Goal: Task Accomplishment & Management: Manage account settings

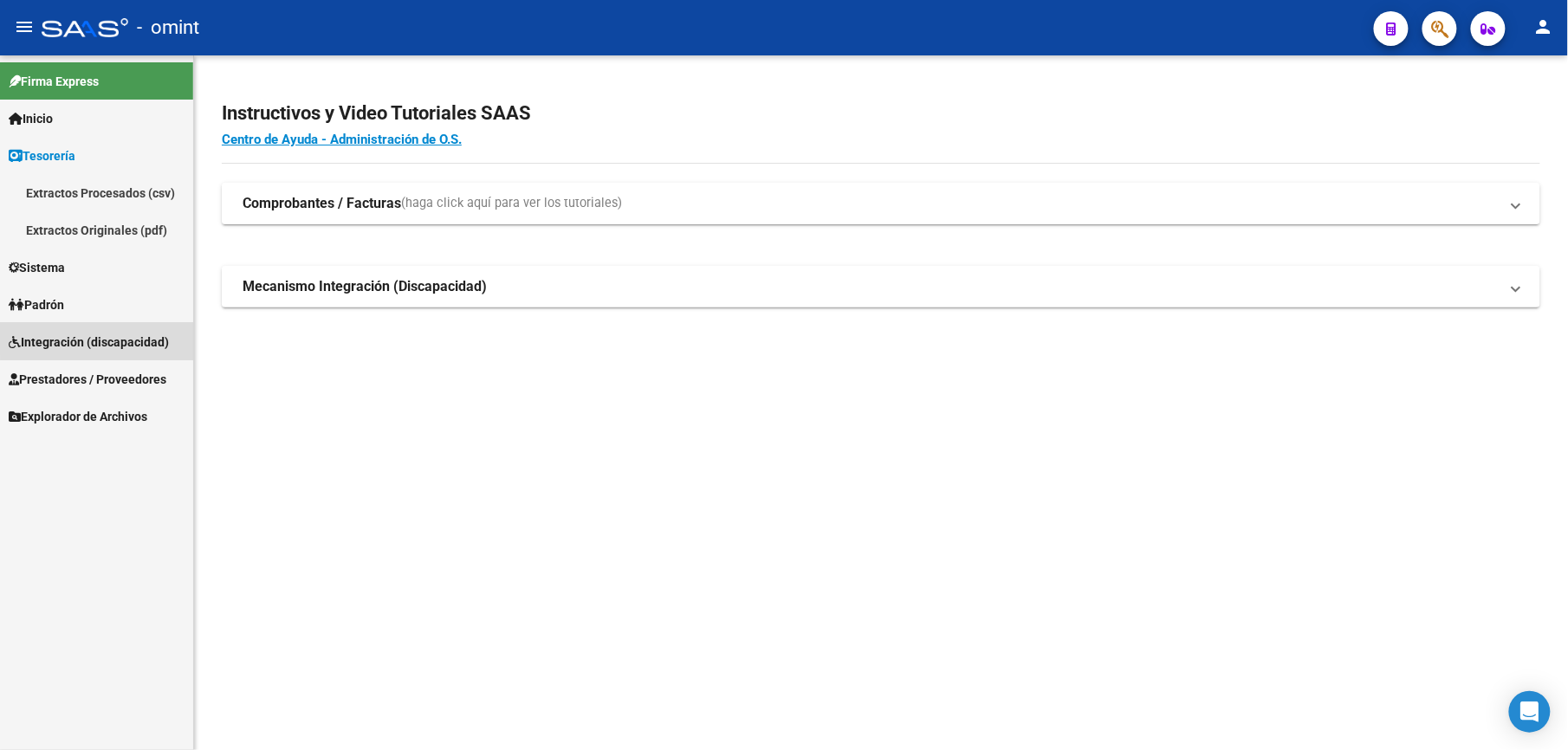
click at [111, 337] on span "Integración (discapacidad)" at bounding box center [88, 341] width 160 height 19
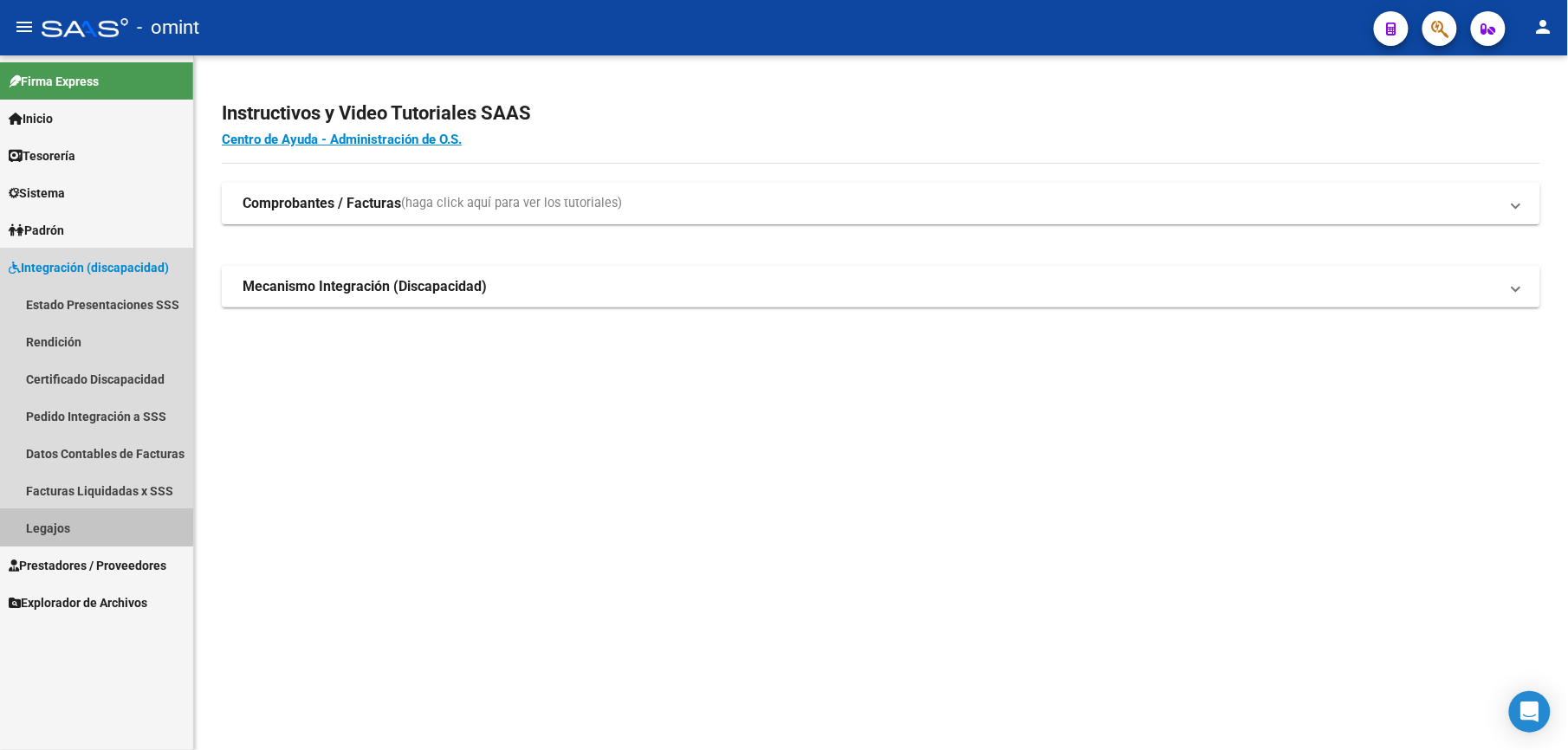
click at [59, 523] on link "Legajos" at bounding box center [96, 527] width 193 height 38
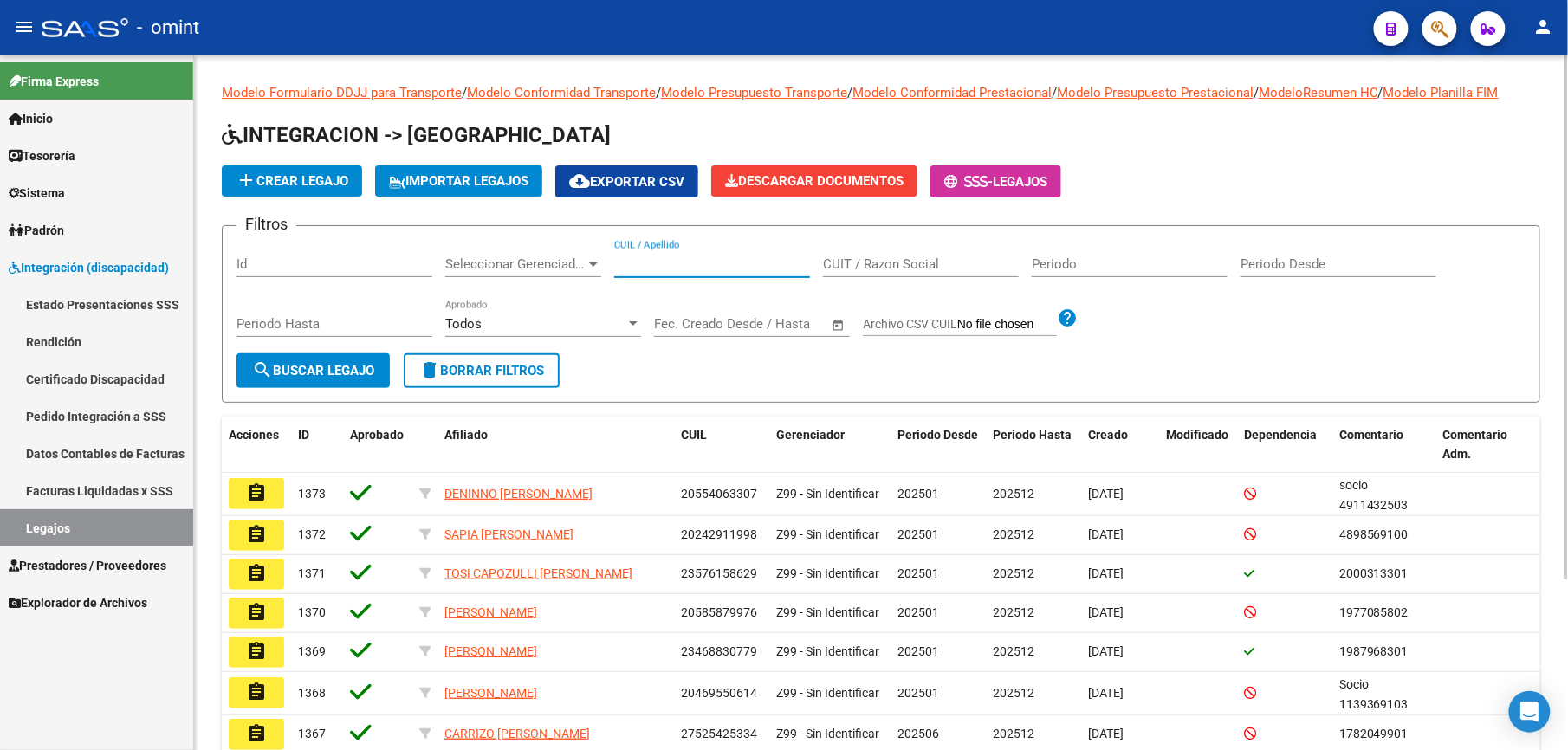
drag, startPoint x: 666, startPoint y: 263, endPoint x: 676, endPoint y: 229, distance: 35.4
click at [666, 253] on div "CUIL / Apellido" at bounding box center [712, 258] width 196 height 38
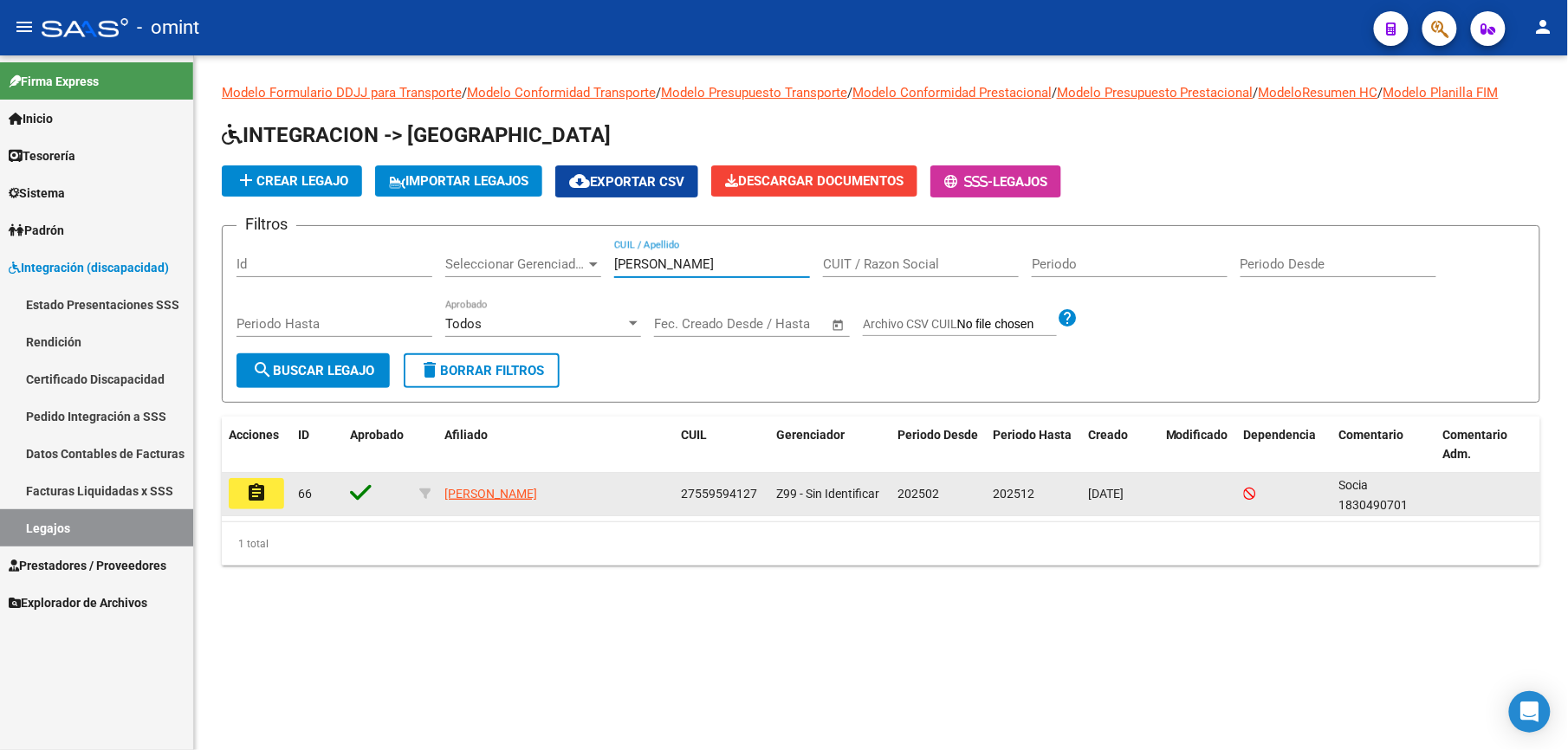
type input "[PERSON_NAME]"
click at [250, 489] on mat-icon "assignment" at bounding box center [256, 492] width 21 height 21
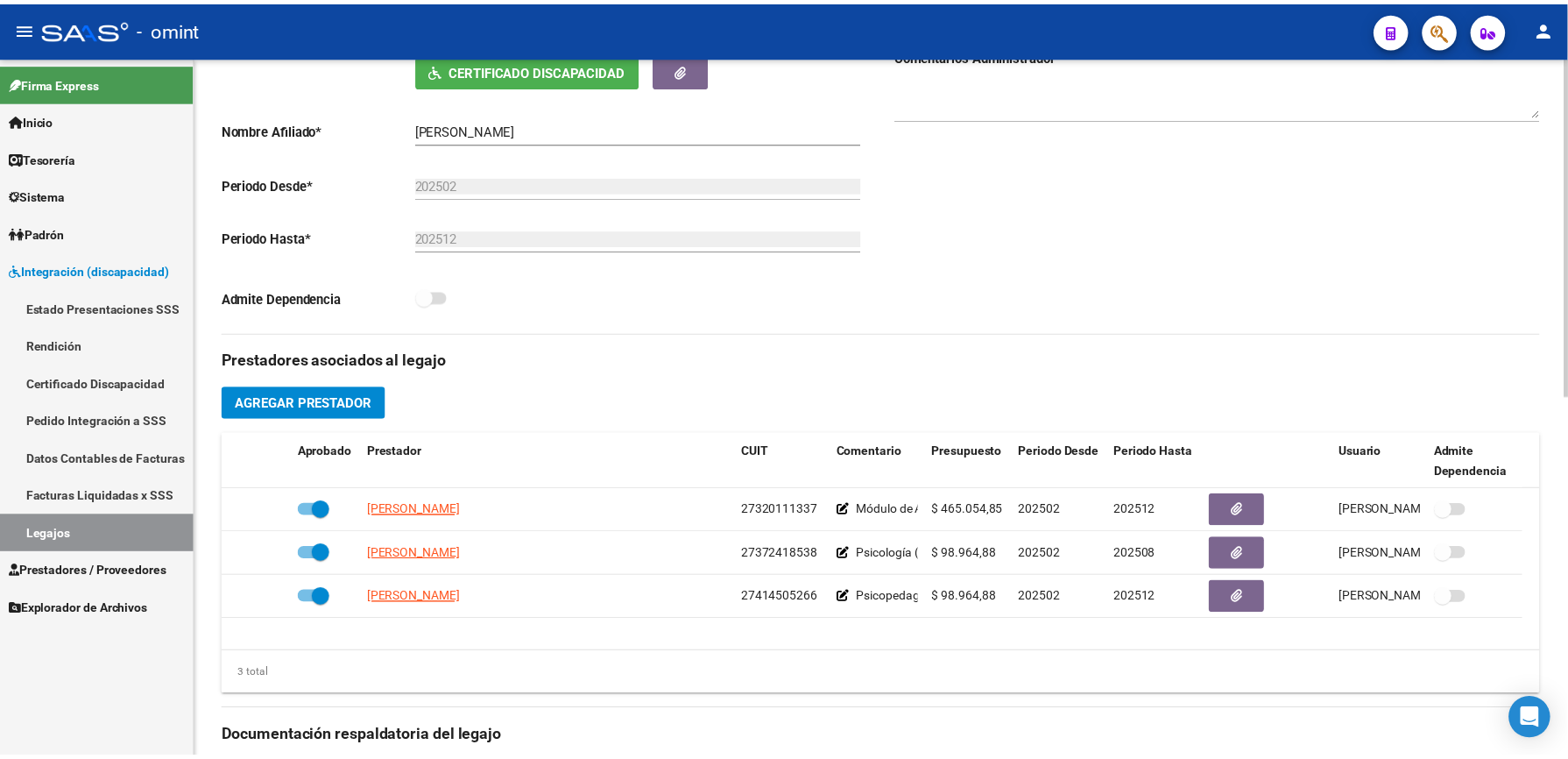
scroll to position [350, 0]
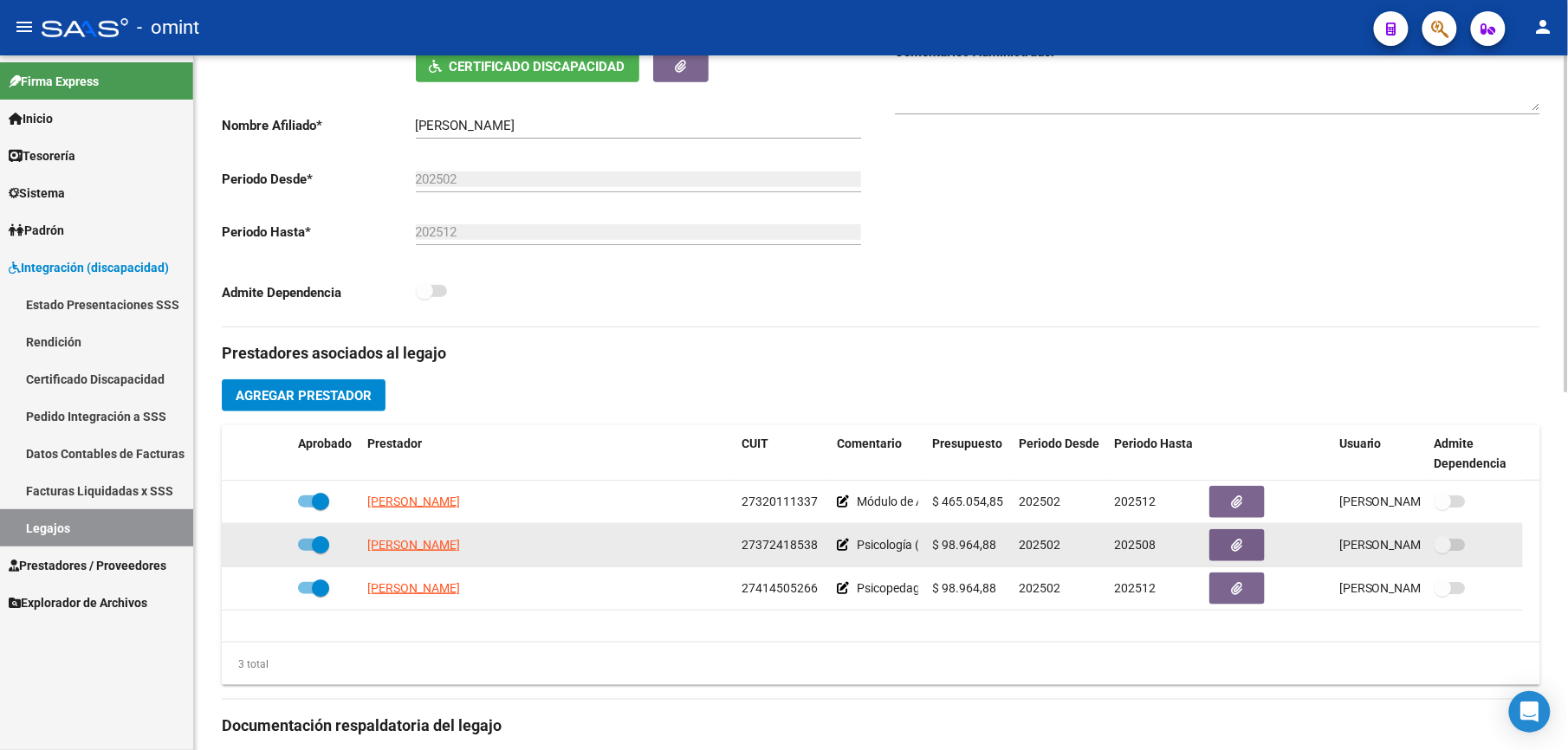
click at [299, 540] on span at bounding box center [313, 544] width 31 height 12
click at [306, 551] on input "checkbox" at bounding box center [306, 551] width 1 height 1
checkbox input "false"
click at [264, 544] on icon at bounding box center [265, 544] width 12 height 12
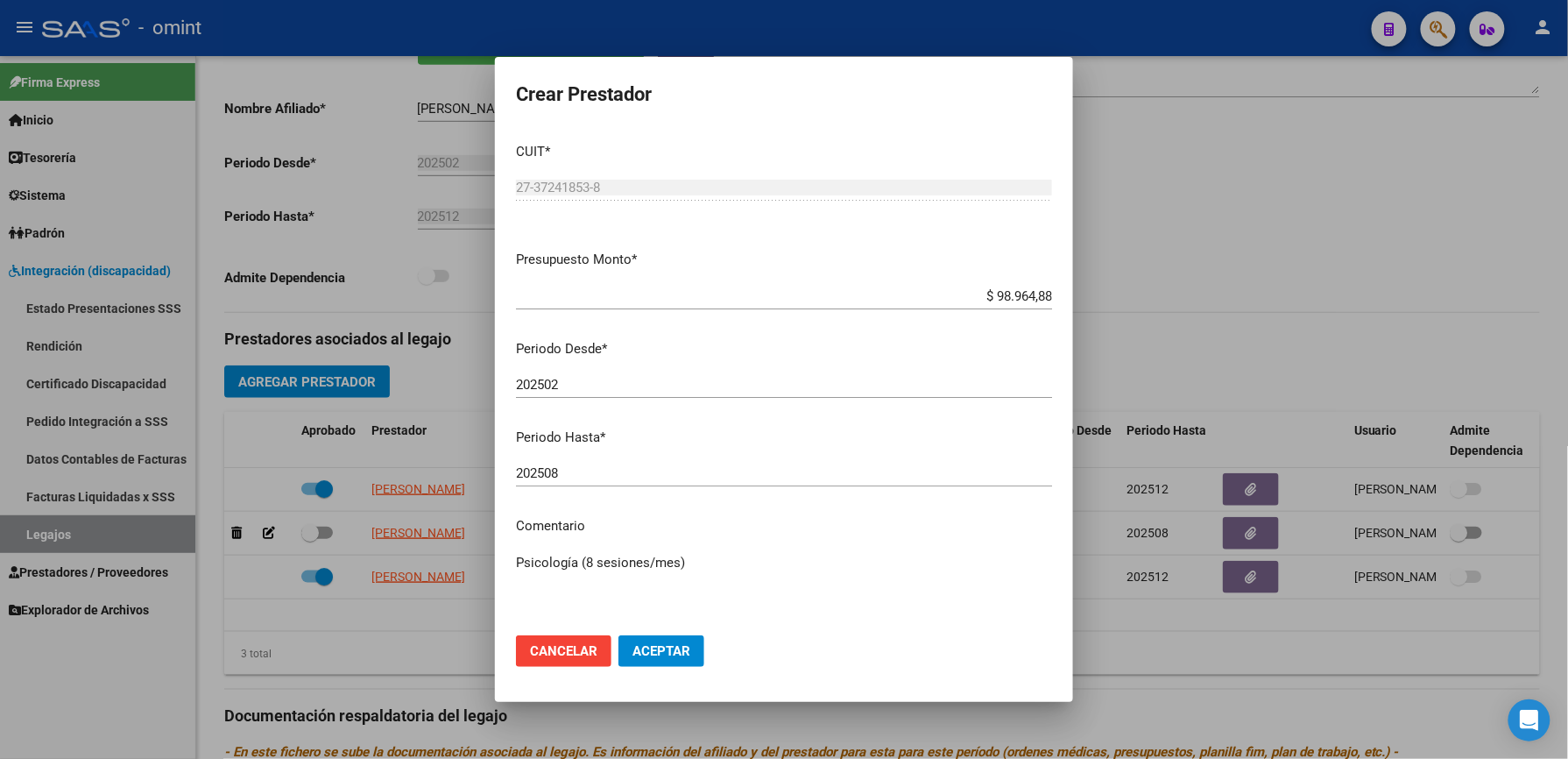
click at [610, 453] on mat-dialog-content "CUIT * 27-37241853-8 Ingresar CUIT ARCA Padrón Presupuesto Monto * $ 98.964,88 …" at bounding box center [784, 375] width 578 height 493
click at [610, 470] on input "202508" at bounding box center [783, 473] width 536 height 16
type input "202512"
click at [656, 649] on span "Aceptar" at bounding box center [661, 650] width 58 height 16
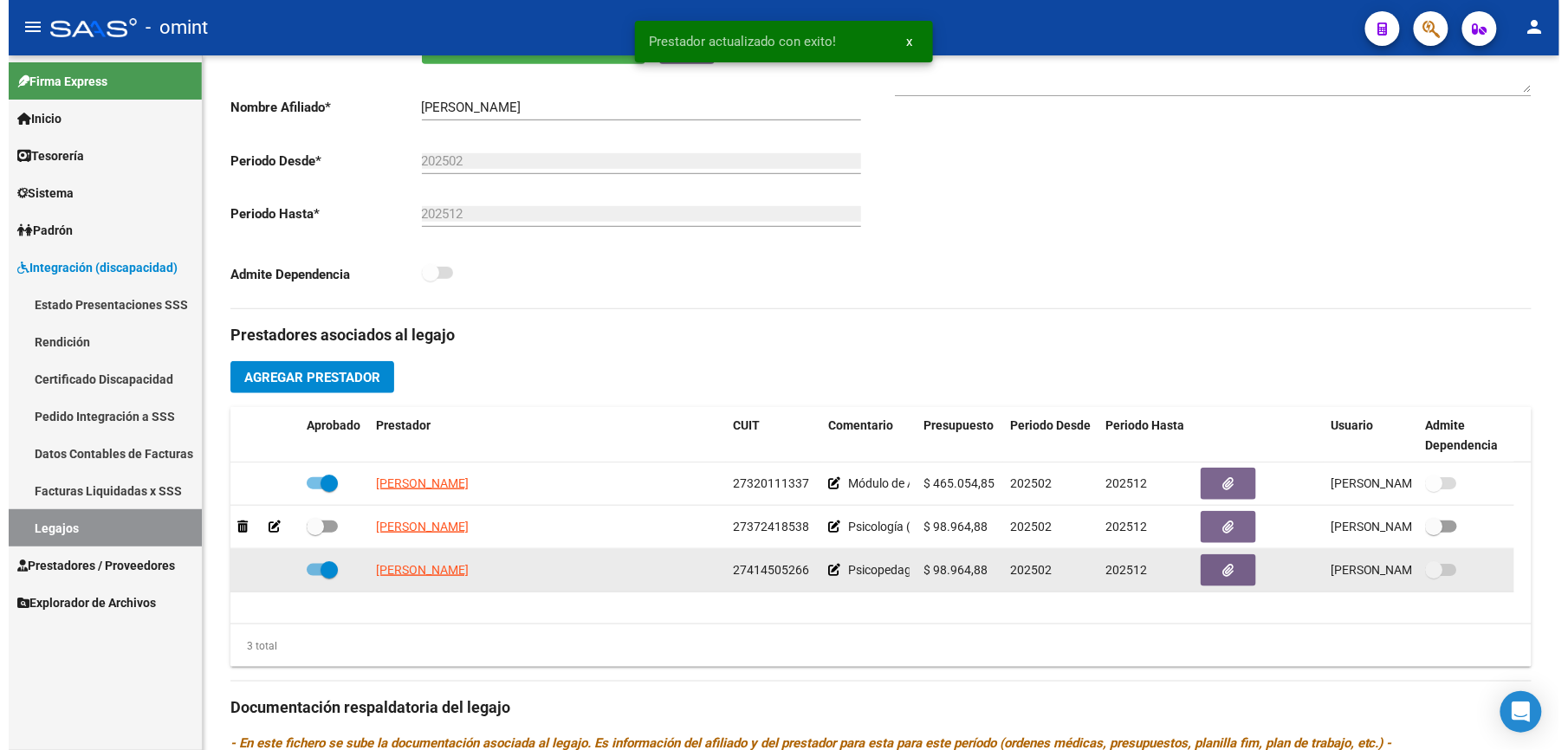
scroll to position [346, 0]
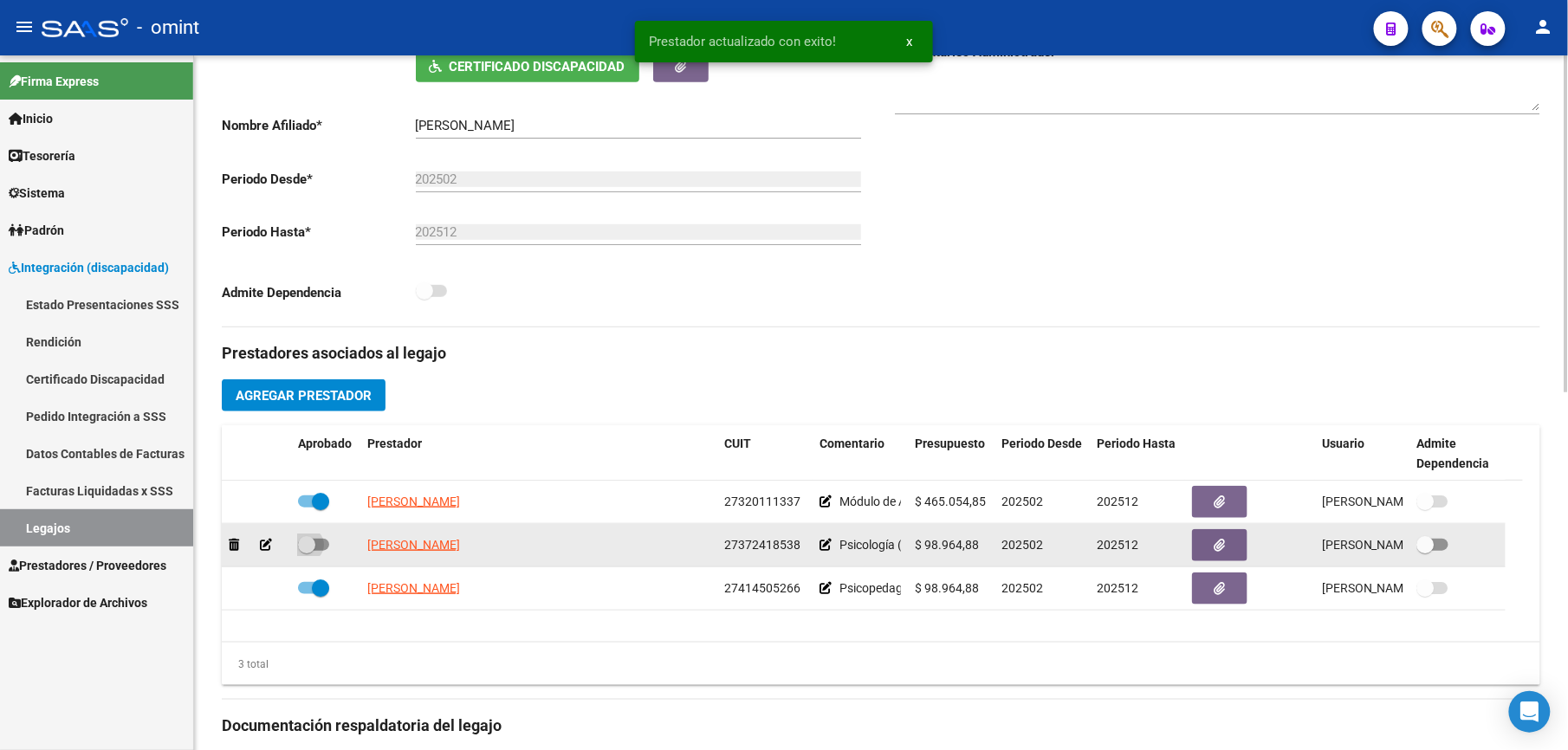
click at [323, 547] on span at bounding box center [313, 544] width 31 height 12
click at [307, 551] on input "checkbox" at bounding box center [306, 551] width 1 height 1
checkbox input "true"
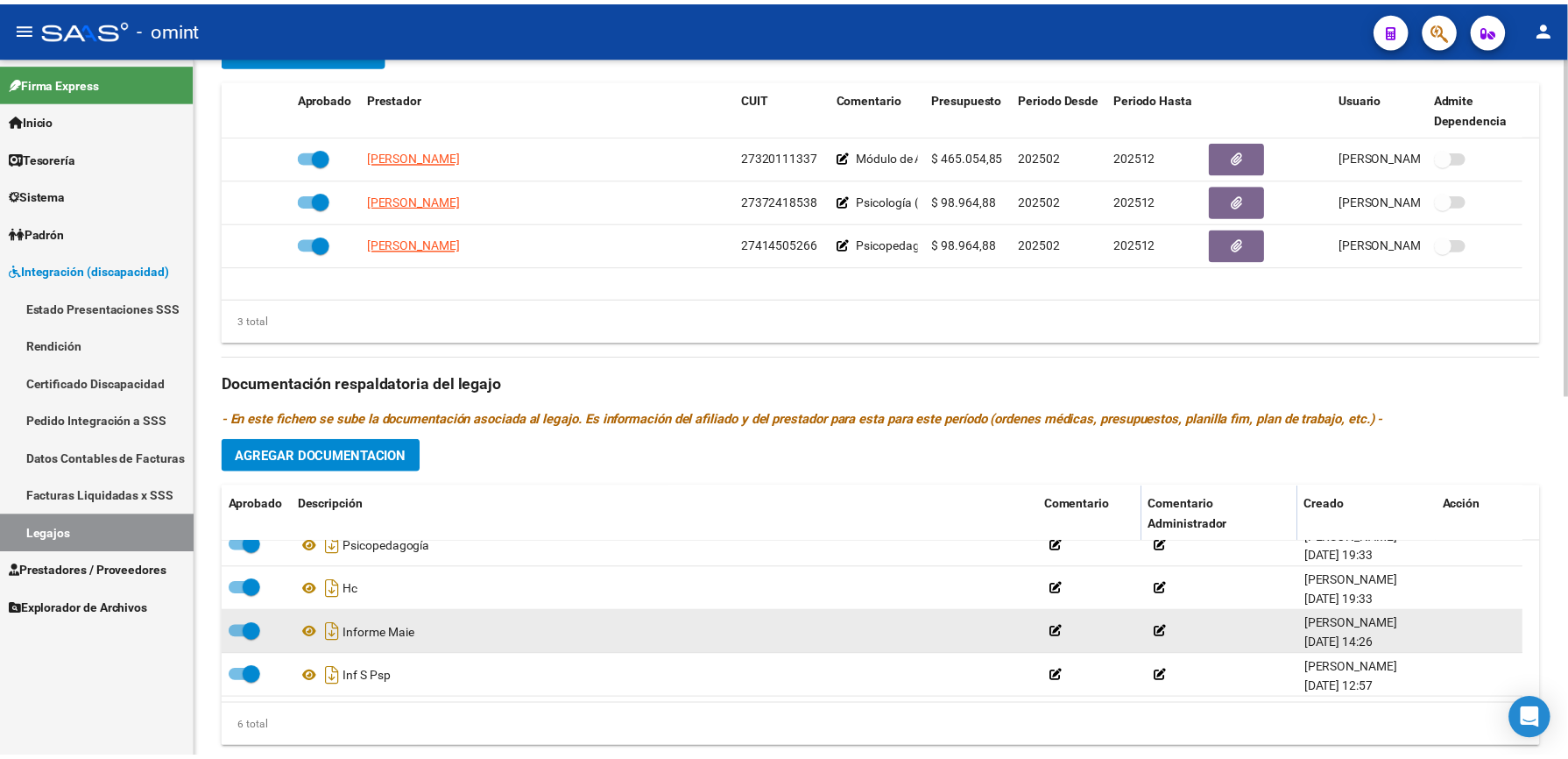
scroll to position [748, 0]
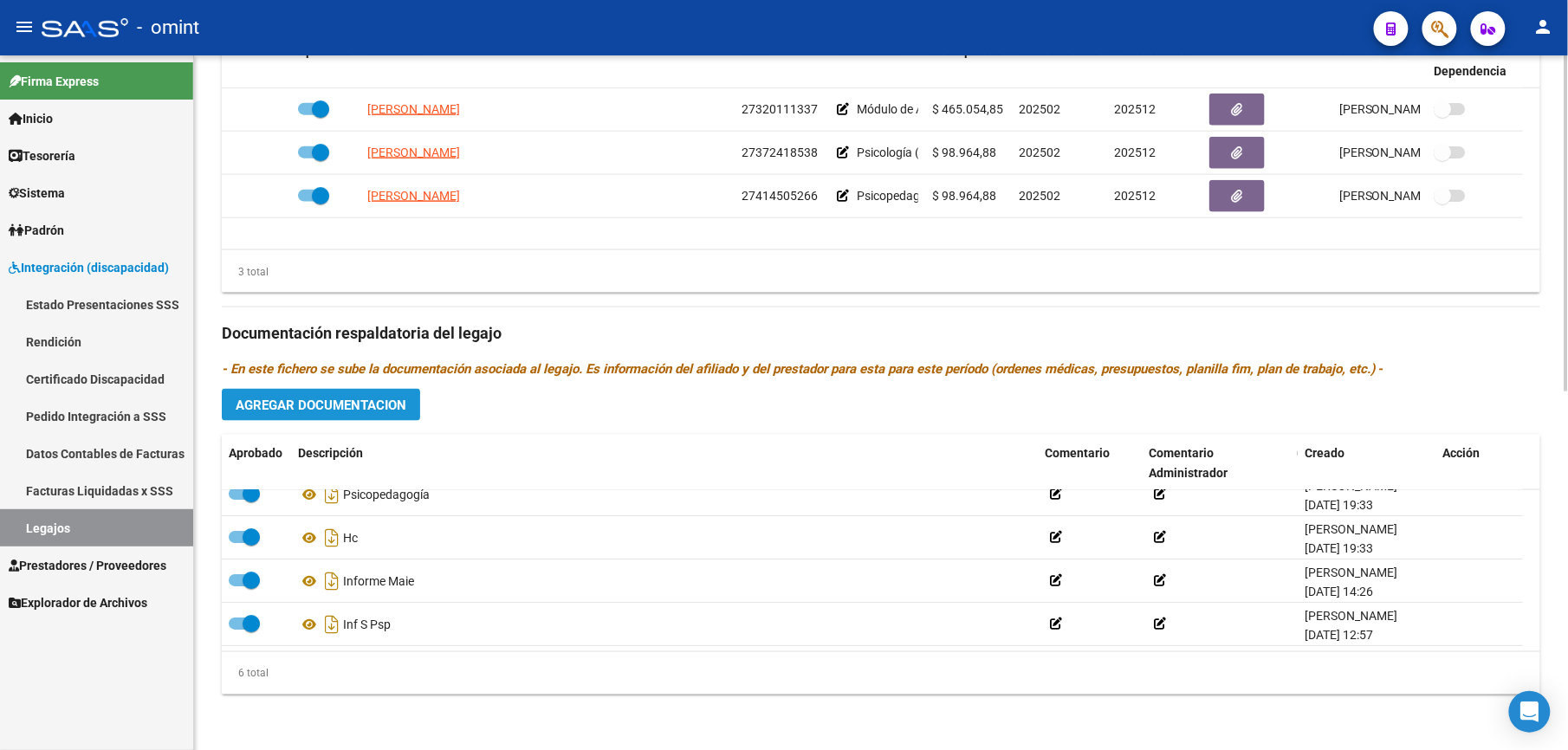
click at [399, 402] on span "Agregar Documentacion" at bounding box center [321, 405] width 171 height 16
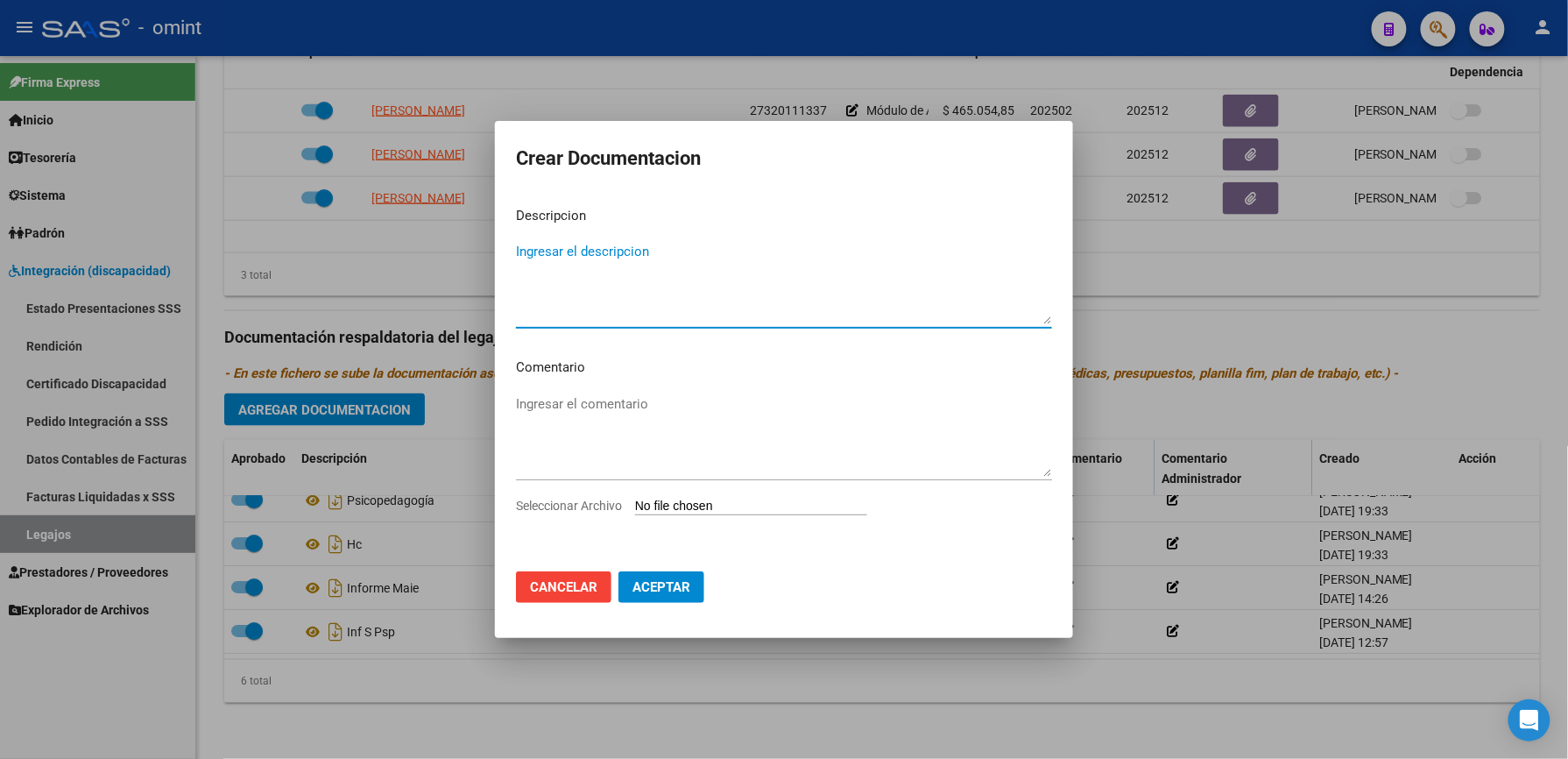
click at [595, 255] on textarea "Ingresar el descripcion" at bounding box center [783, 282] width 536 height 83
type textarea "INF SEMESTRAL PSICOLOGIA"
click at [581, 502] on span "Seleccionar Archivo" at bounding box center [568, 505] width 106 height 14
click at [635, 502] on input "Seleccionar Archivo" at bounding box center [751, 507] width 232 height 17
type input "C:\fakepath\1830490701_25091012010_form048.pdf"
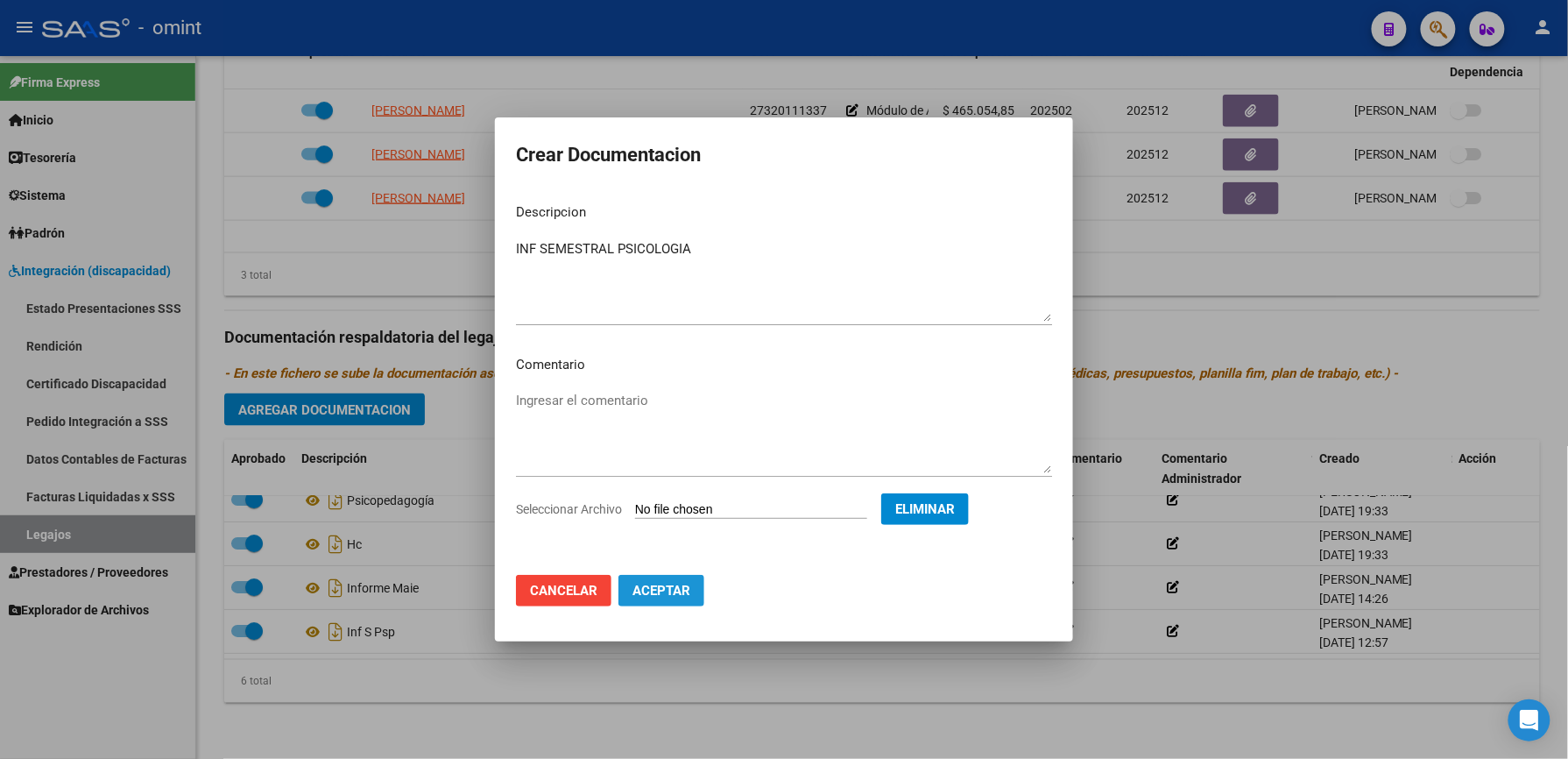
click at [677, 595] on span "Aceptar" at bounding box center [661, 590] width 58 height 16
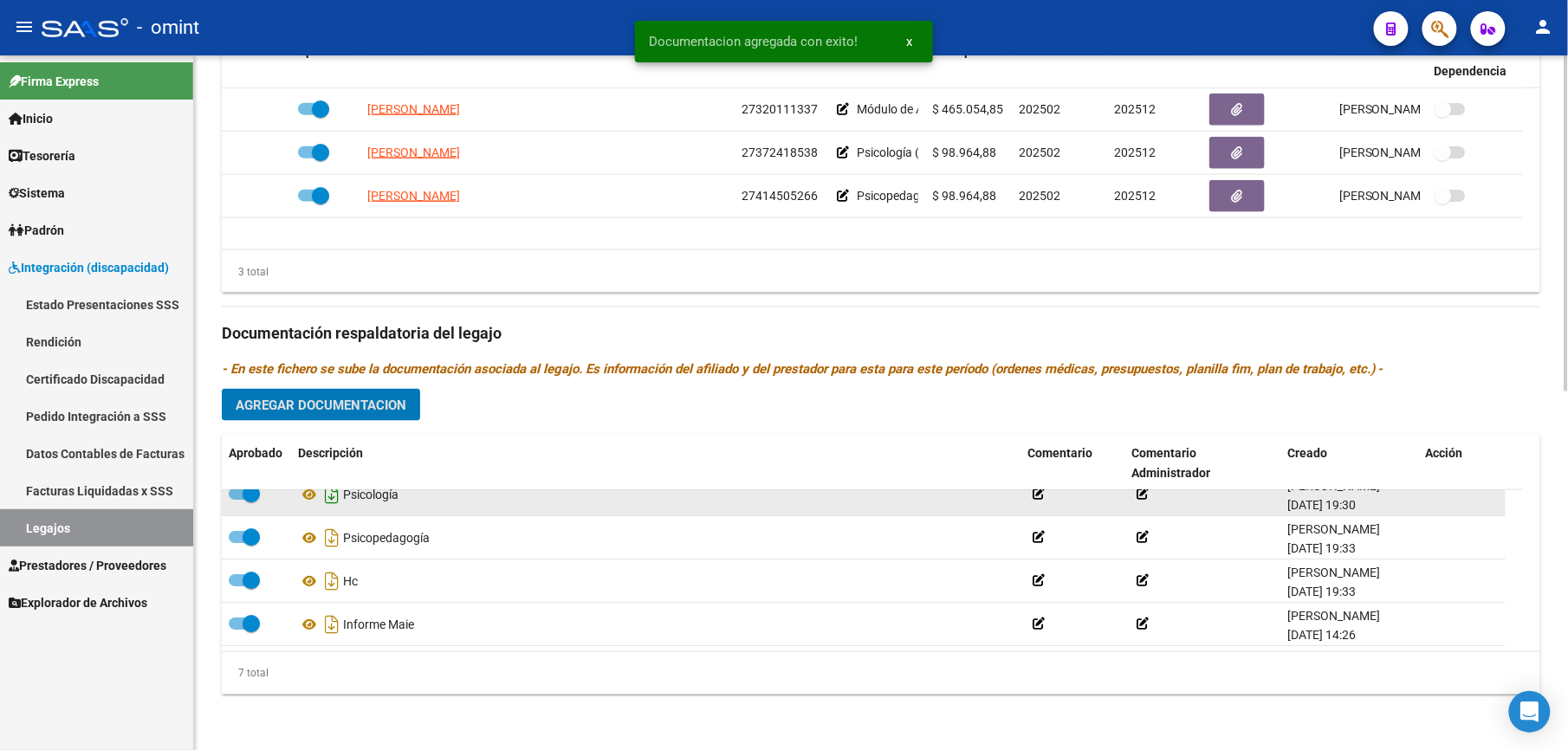
scroll to position [0, 0]
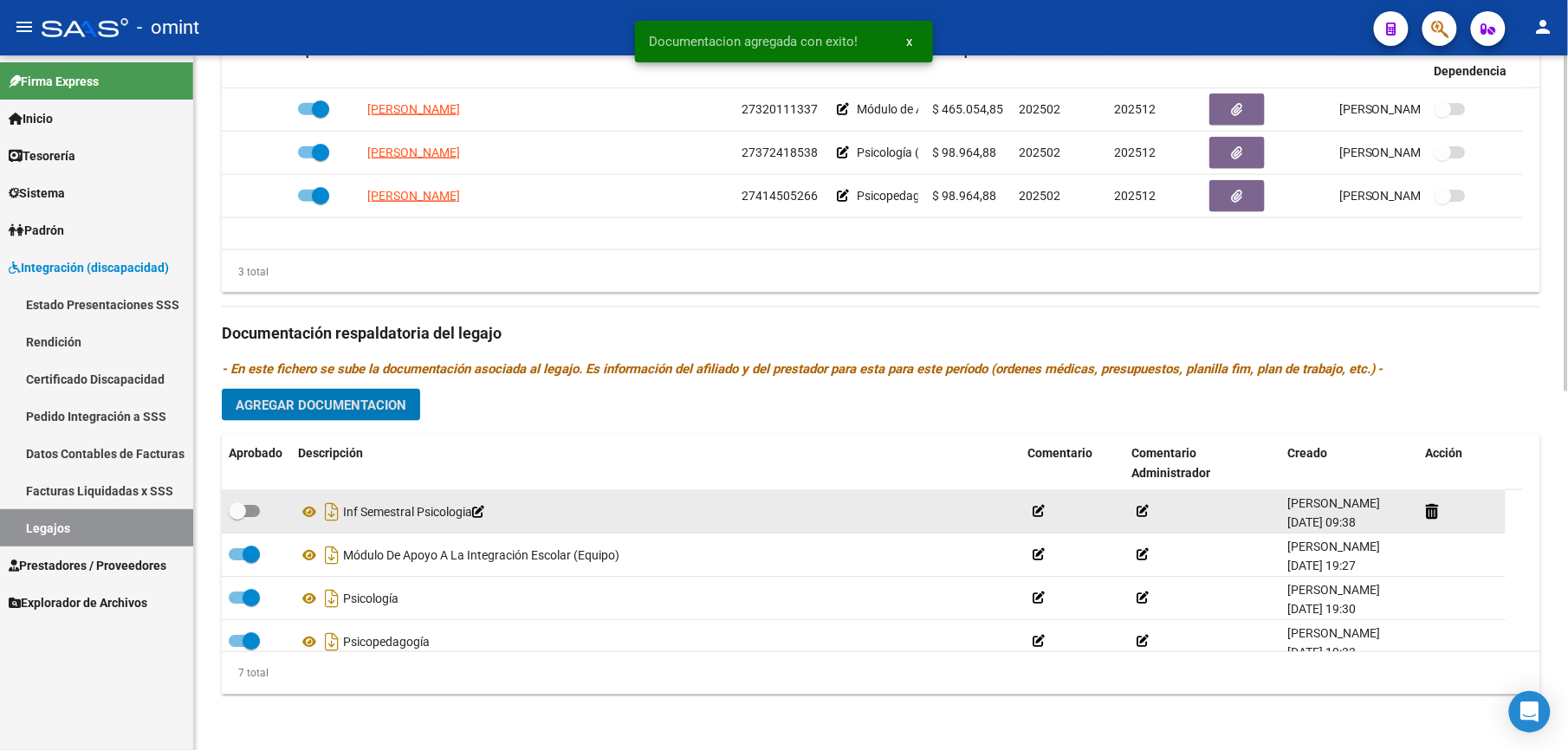
click at [254, 506] on span at bounding box center [244, 510] width 31 height 12
click at [237, 517] on input "checkbox" at bounding box center [236, 517] width 1 height 1
checkbox input "true"
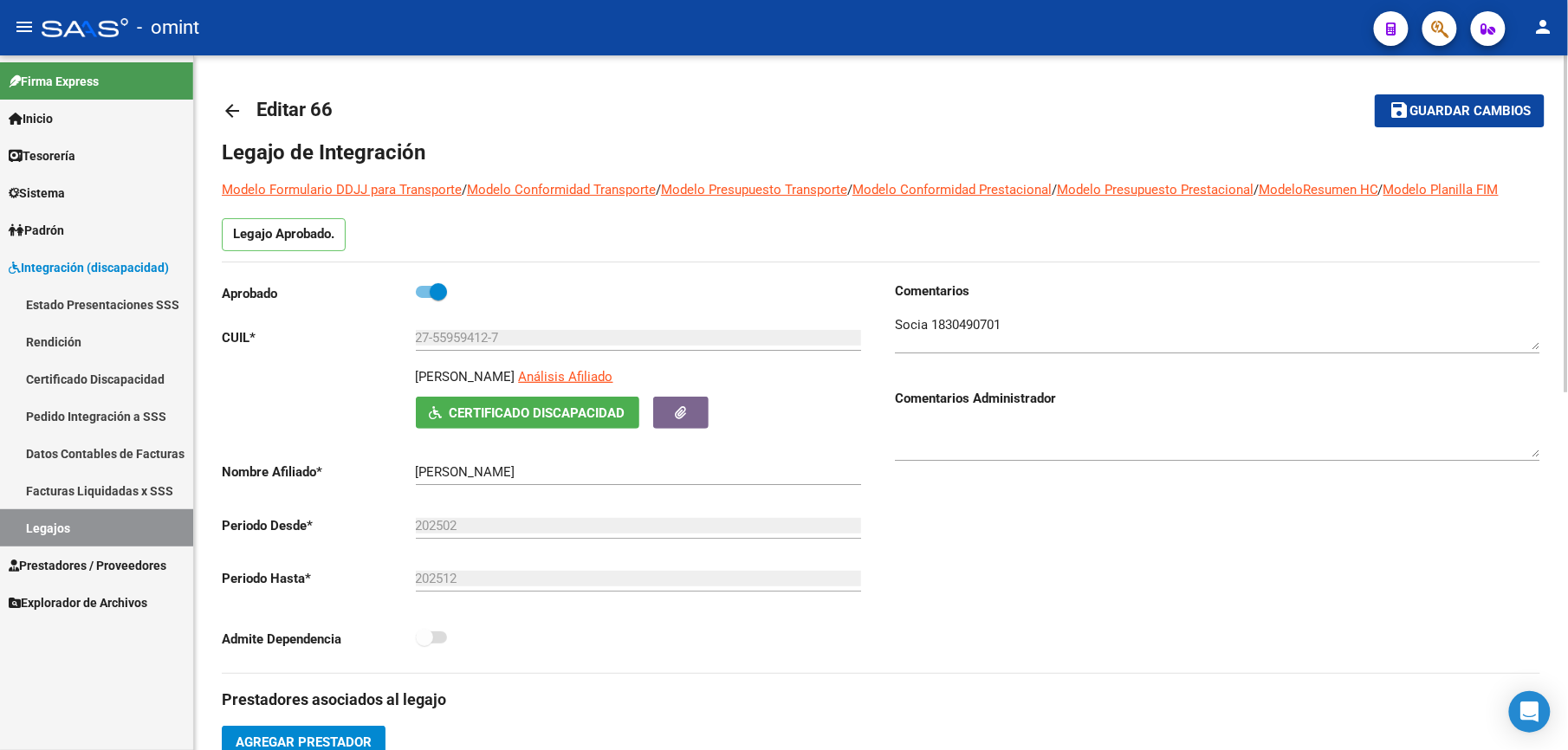
click at [1460, 111] on span "Guardar cambios" at bounding box center [1470, 111] width 121 height 16
click at [1491, 105] on span "Guardar cambios" at bounding box center [1470, 111] width 121 height 16
click at [1497, 97] on button "save Guardar cambios" at bounding box center [1459, 110] width 170 height 32
click at [1481, 104] on span "Guardar cambios" at bounding box center [1470, 111] width 121 height 16
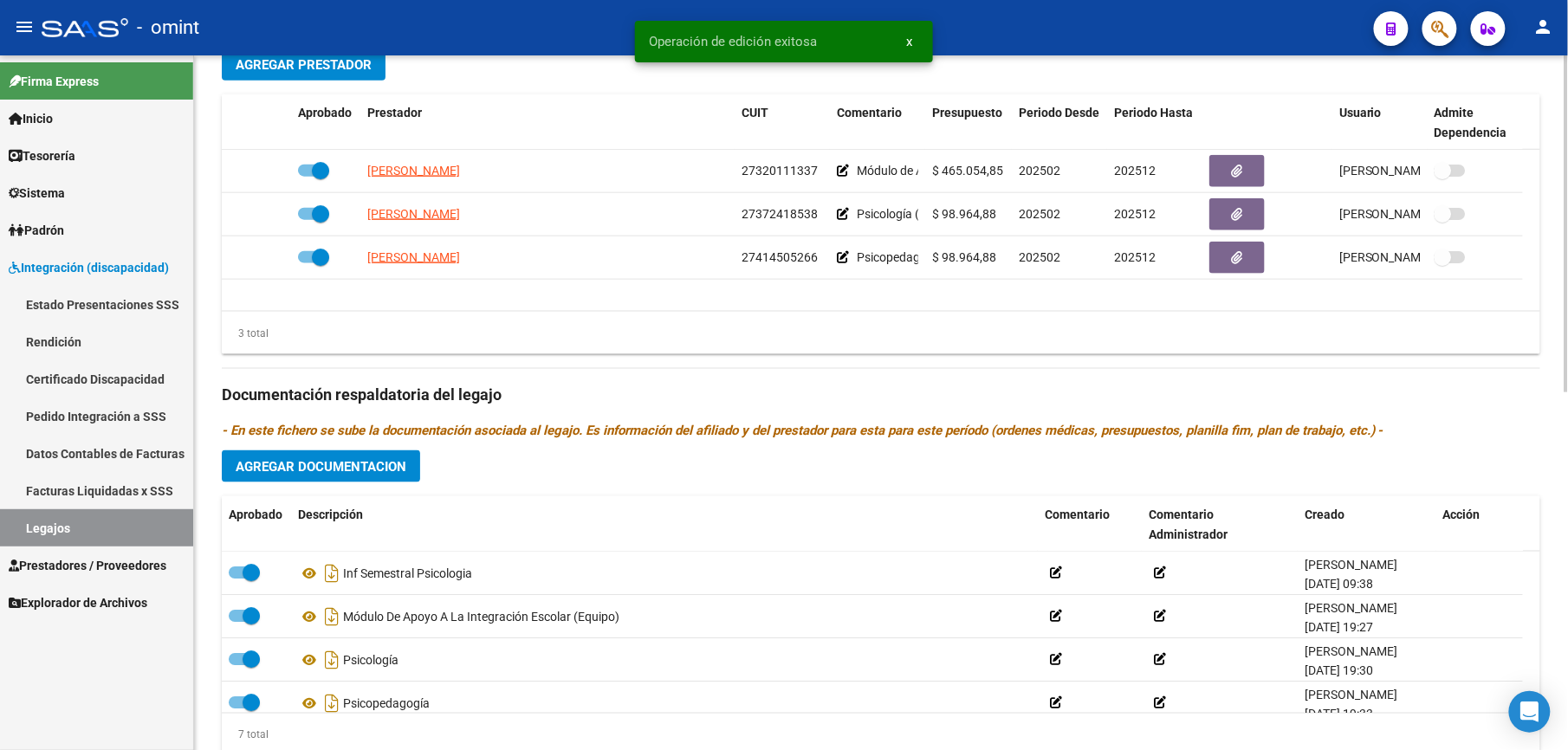
scroll to position [692, 0]
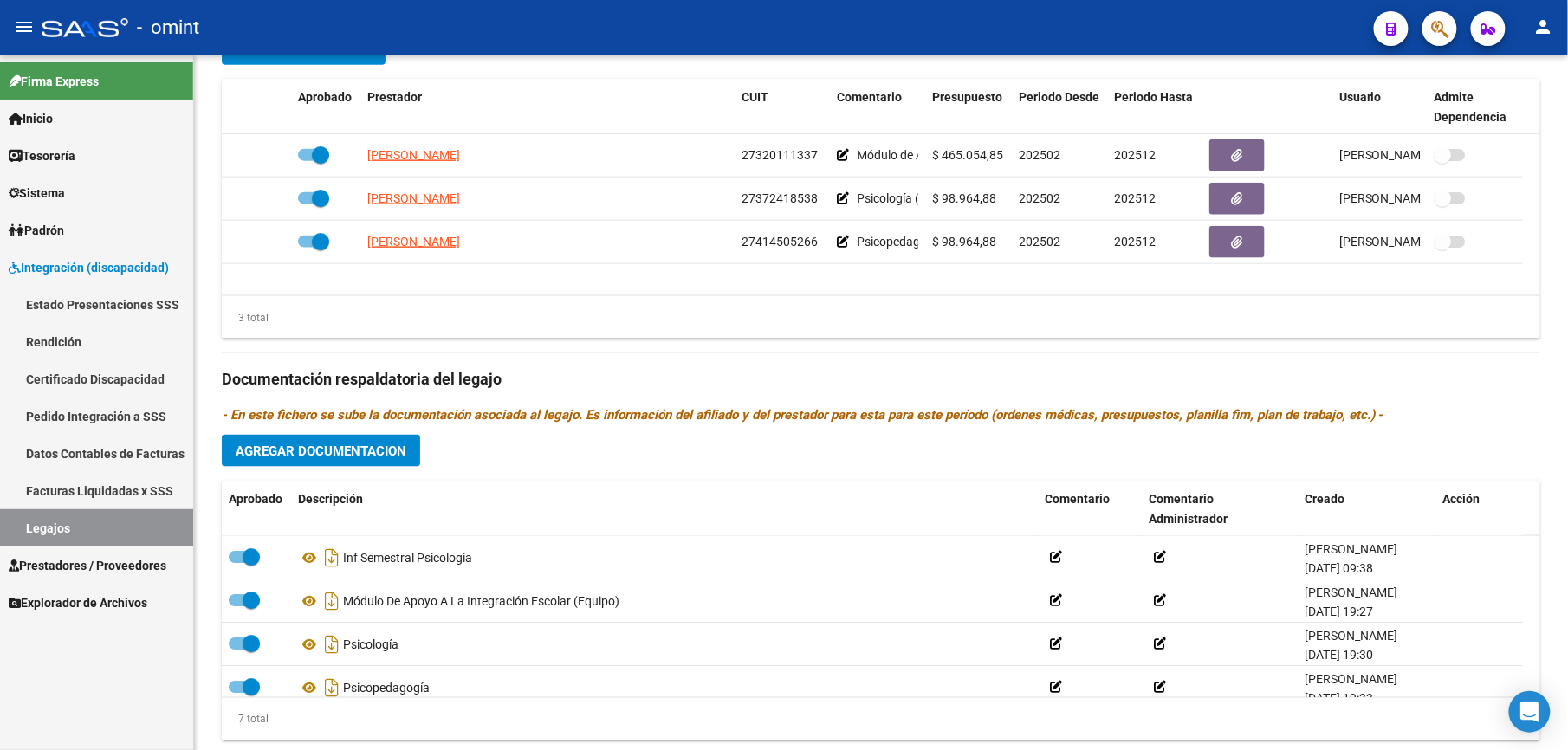
drag, startPoint x: 126, startPoint y: 520, endPoint x: 126, endPoint y: 508, distance: 12.0
click at [126, 520] on link "Legajos" at bounding box center [96, 527] width 193 height 38
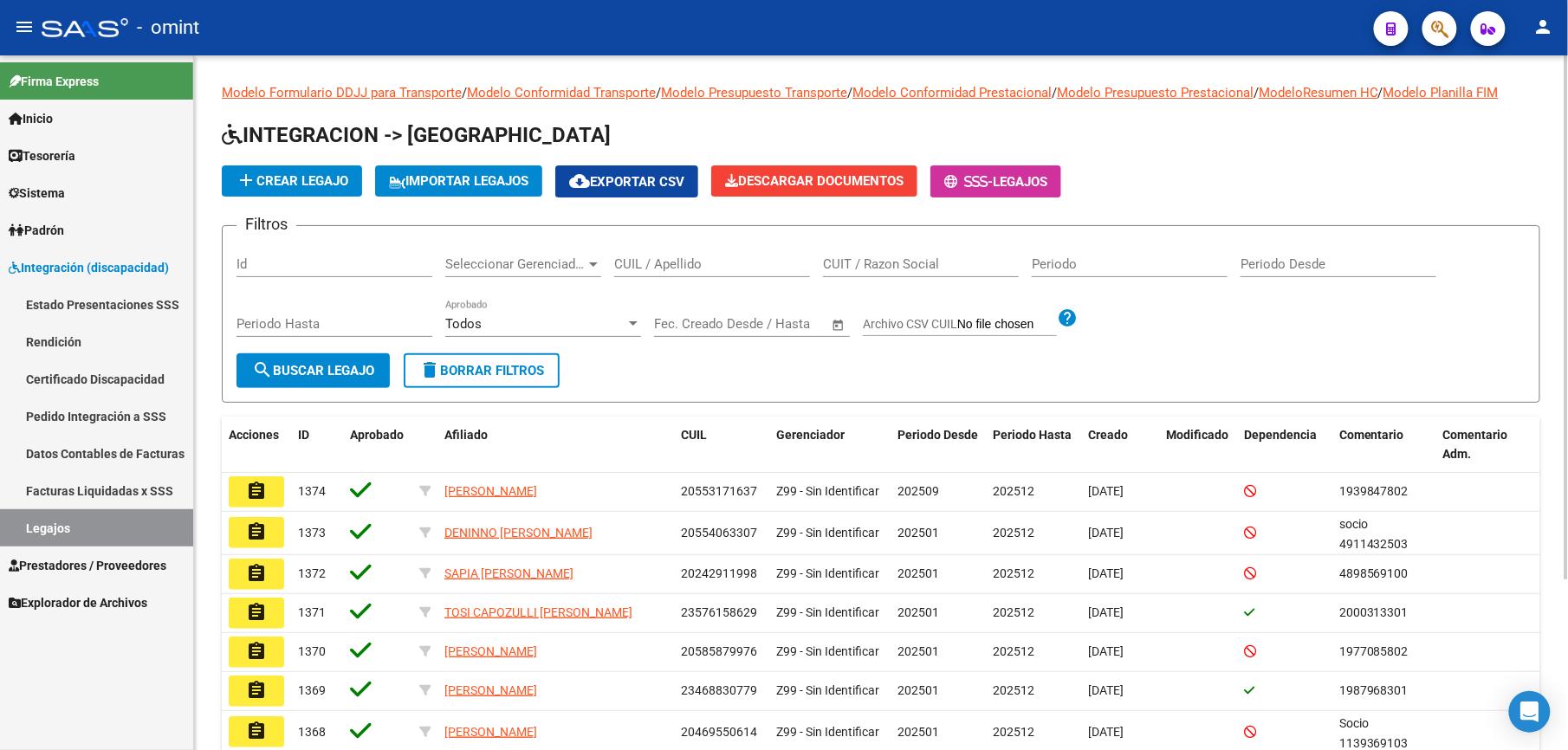
click at [679, 260] on input "CUIL / Apellido" at bounding box center [712, 263] width 196 height 16
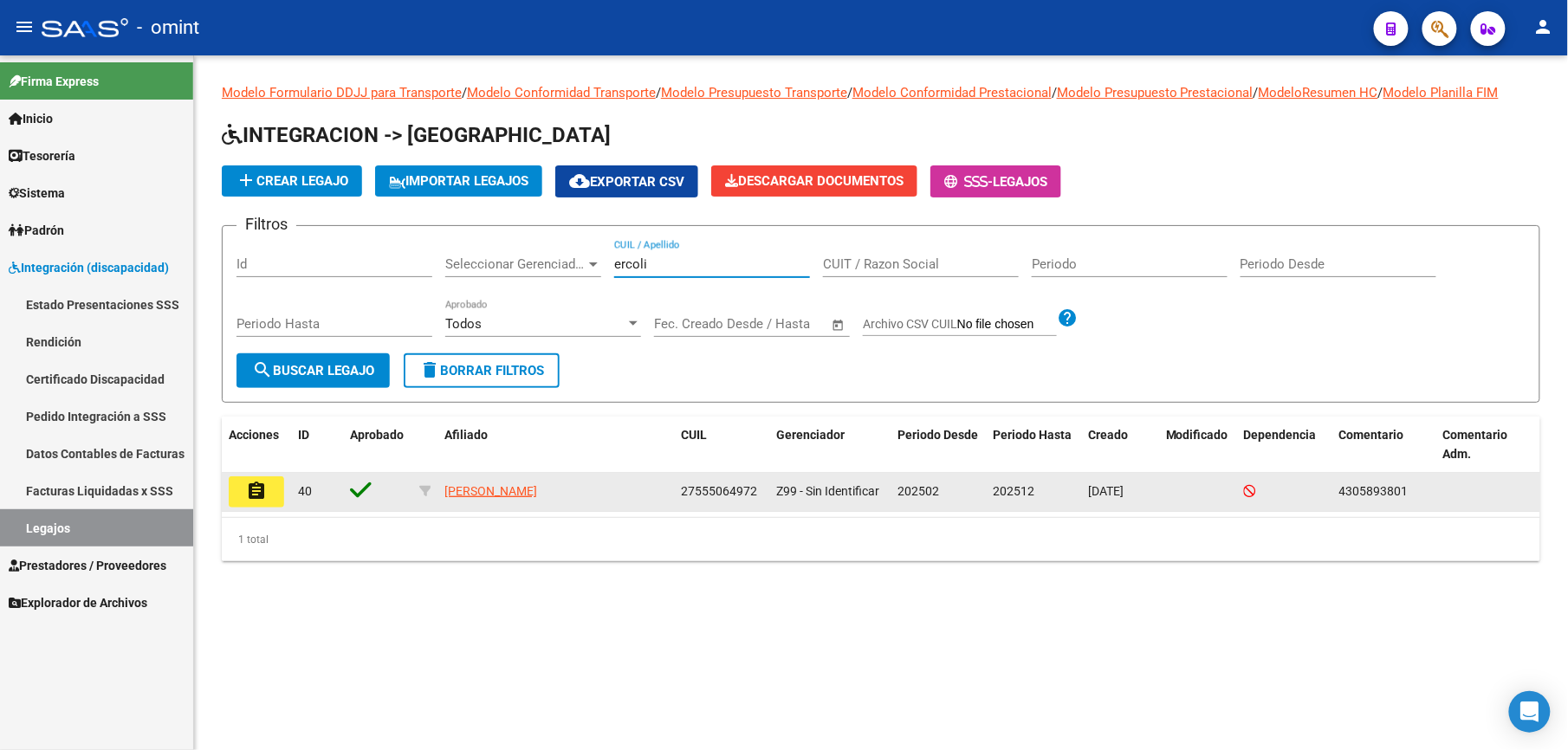
type input "ercoli"
click at [264, 482] on mat-icon "assignment" at bounding box center [256, 490] width 21 height 21
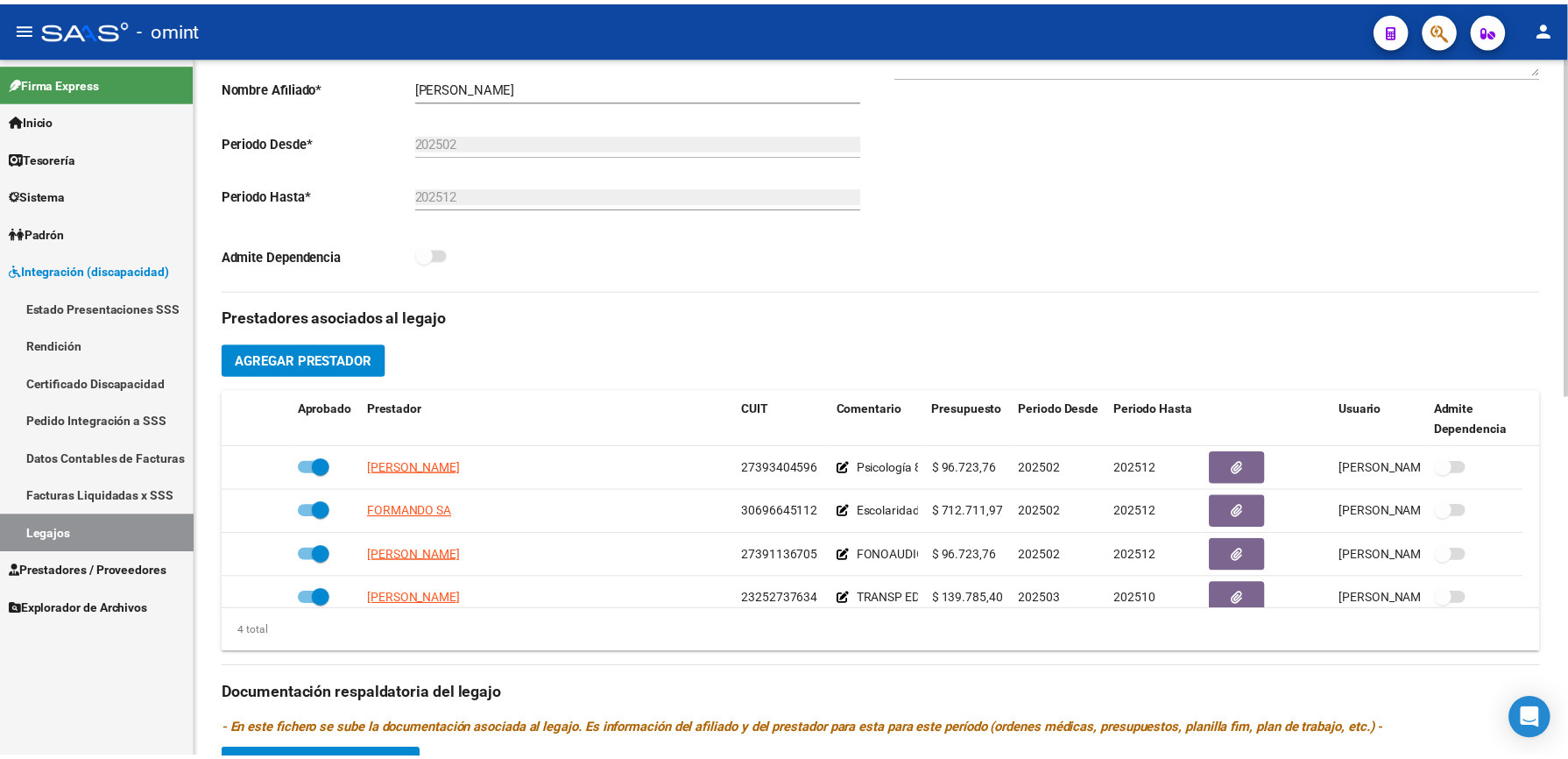
scroll to position [467, 0]
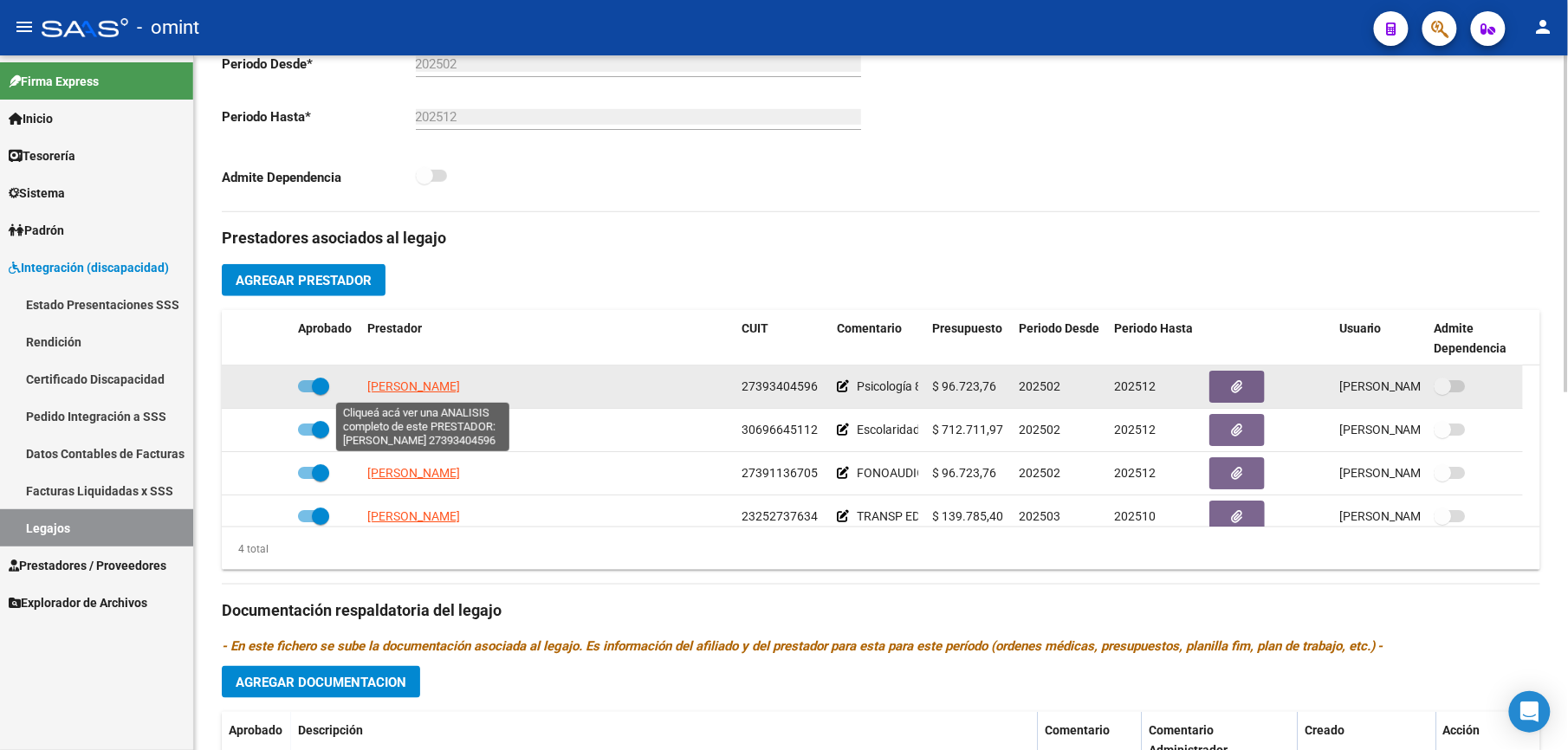
click at [452, 388] on span "[PERSON_NAME]" at bounding box center [413, 386] width 93 height 14
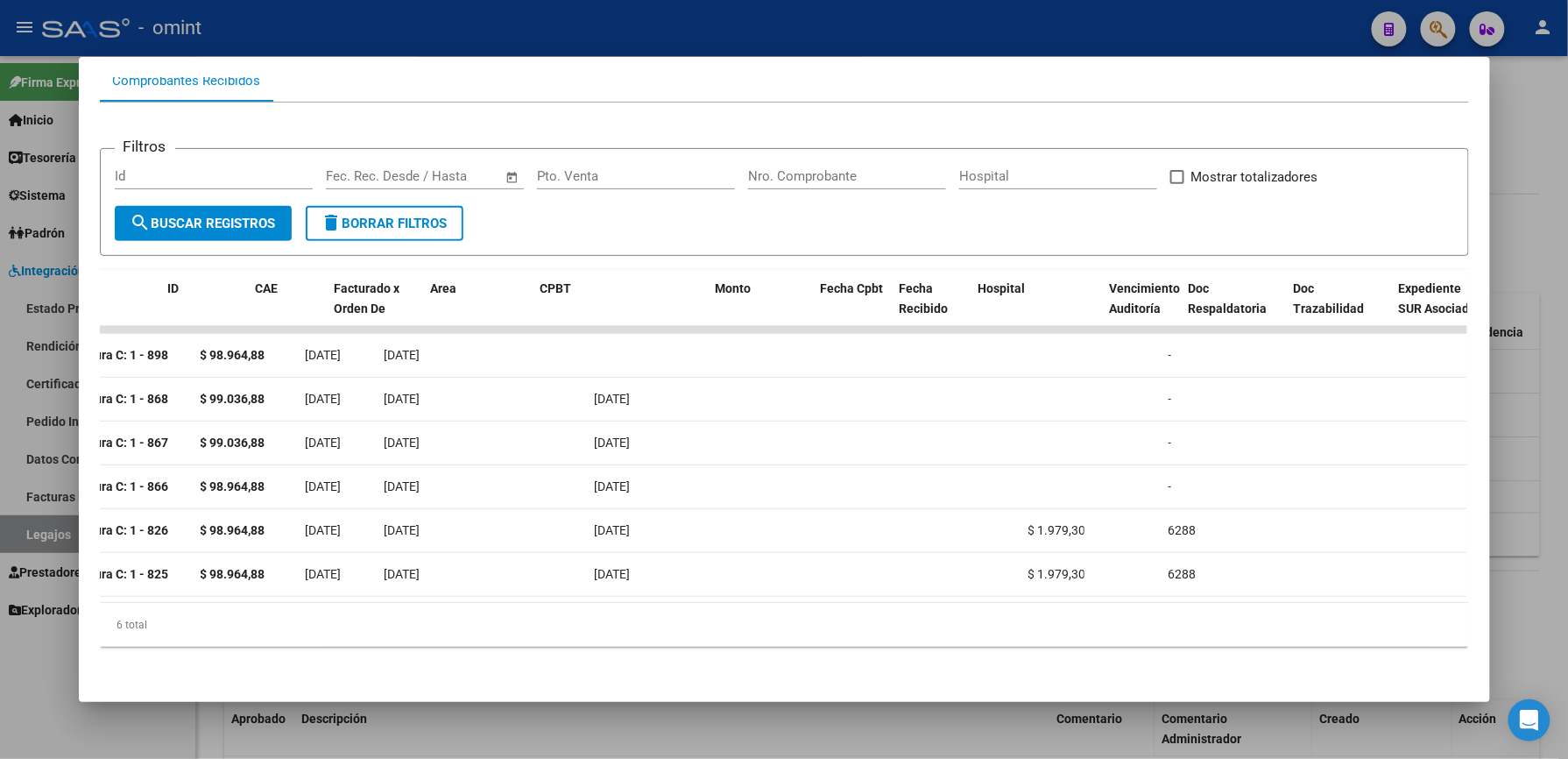
scroll to position [0, 0]
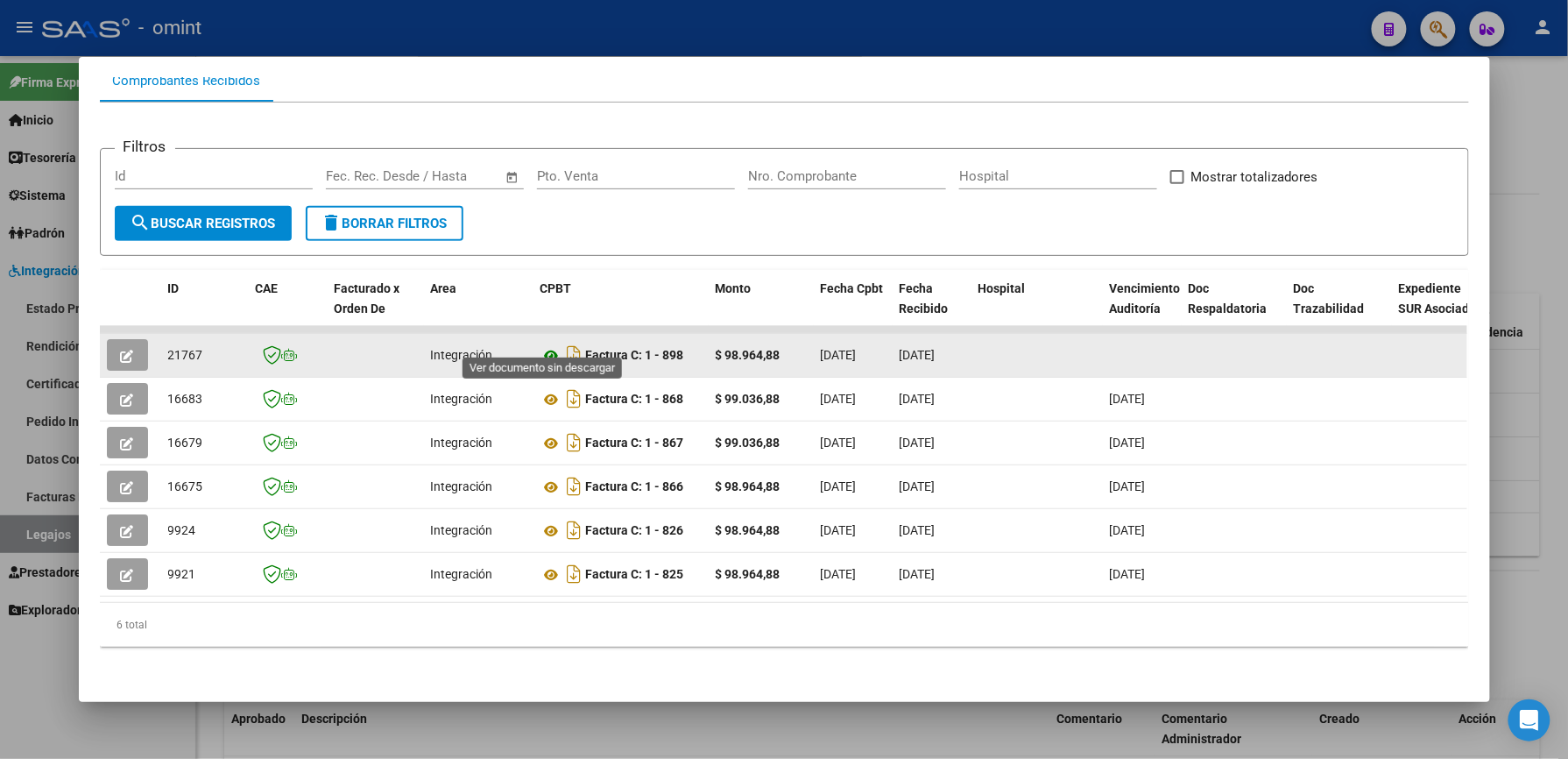
click at [541, 346] on icon at bounding box center [552, 356] width 23 height 21
click at [121, 349] on icon "button" at bounding box center [127, 356] width 13 height 13
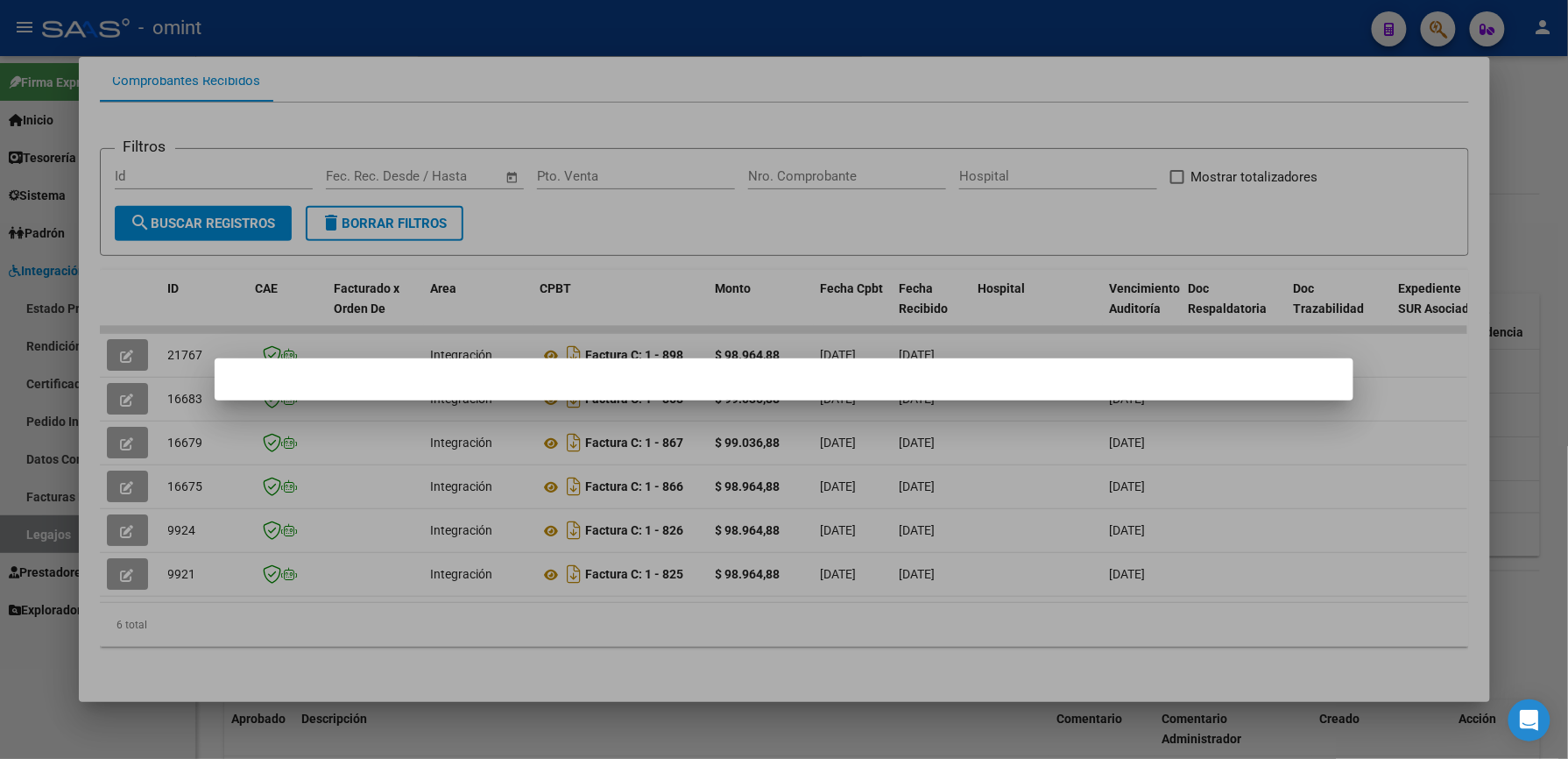
drag, startPoint x: 748, startPoint y: 21, endPoint x: 649, endPoint y: 77, distance: 113.7
click at [747, 23] on div at bounding box center [784, 379] width 1568 height 759
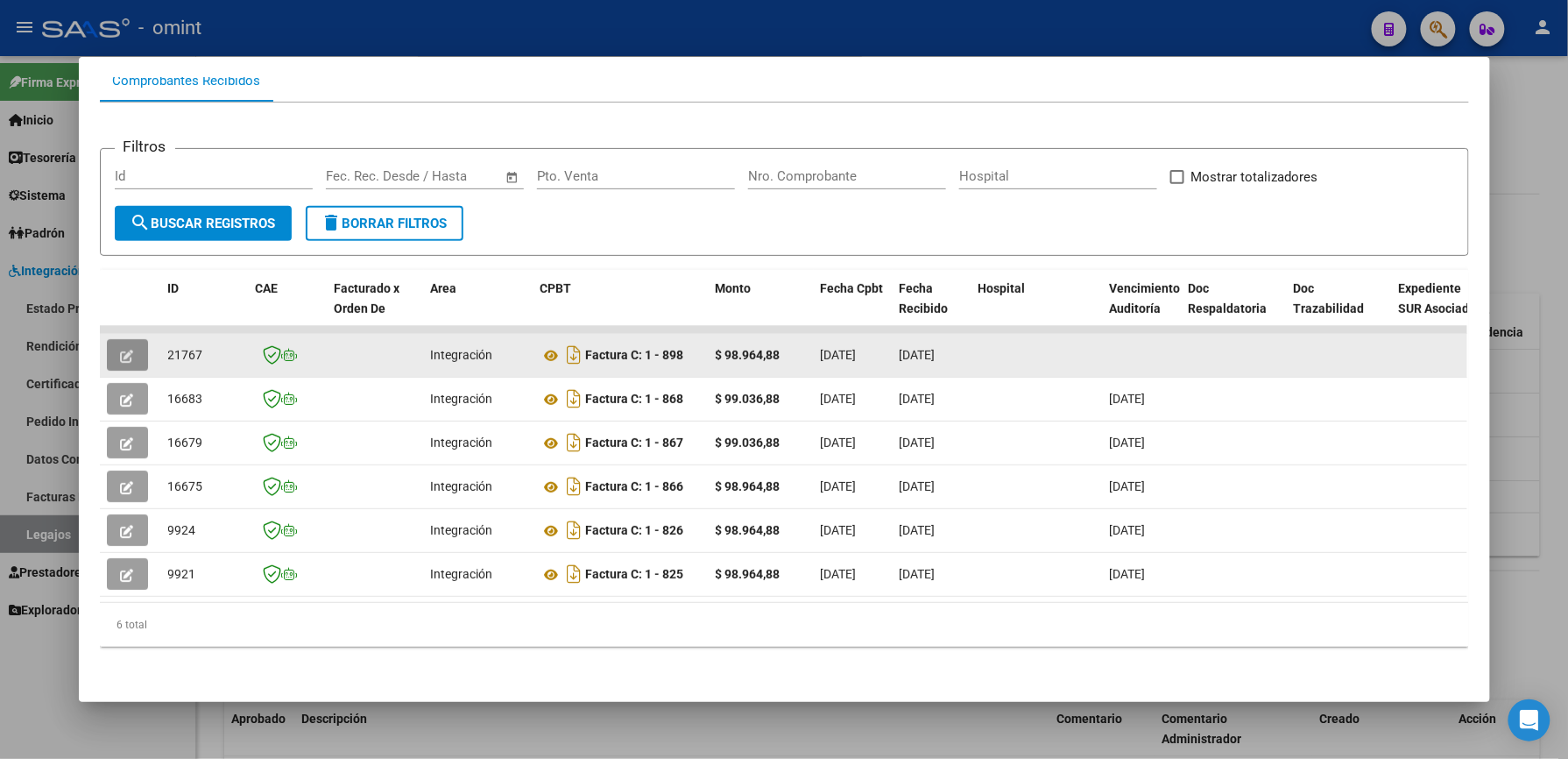
click at [107, 339] on button "button" at bounding box center [127, 355] width 41 height 32
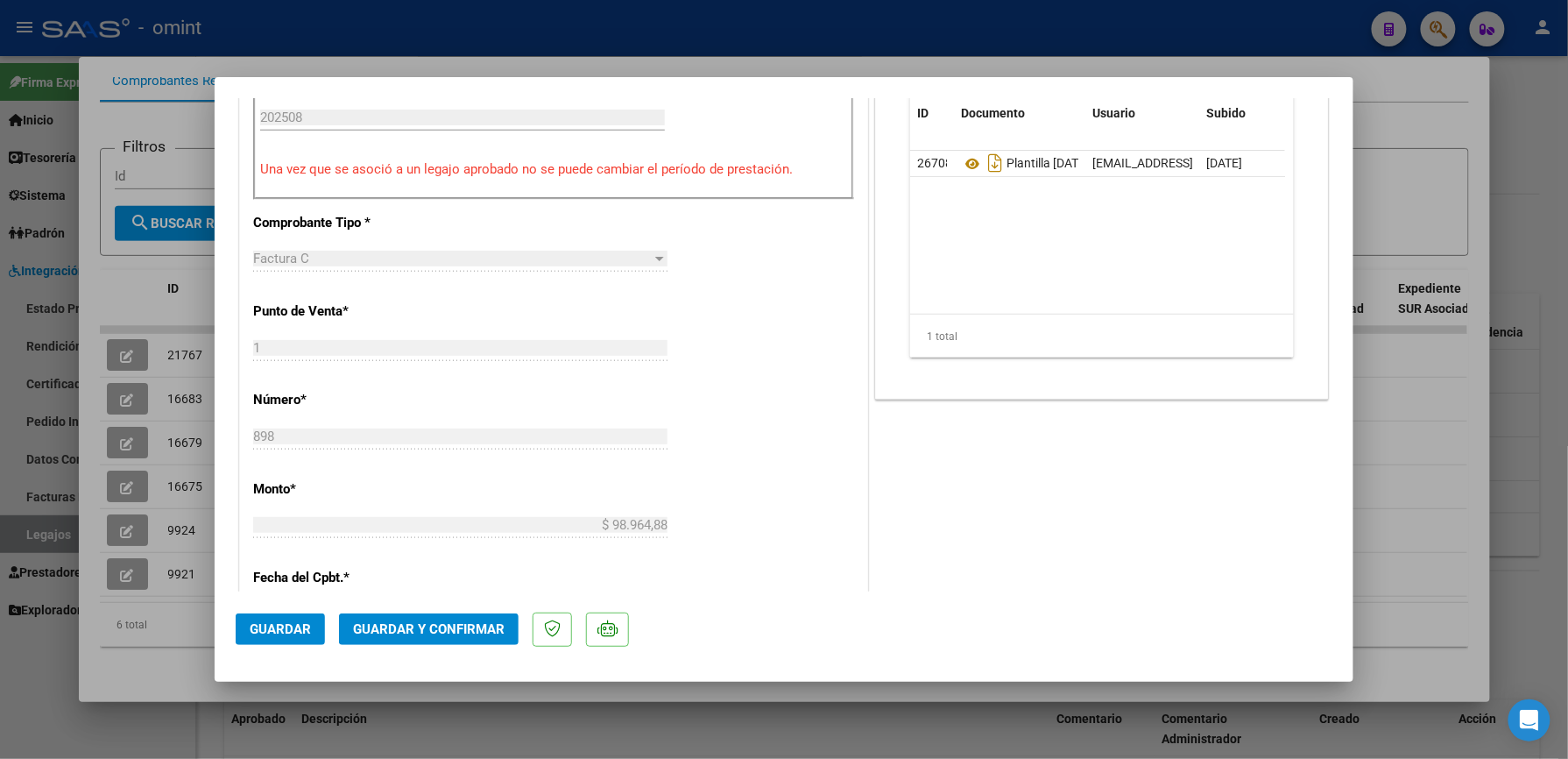
scroll to position [700, 0]
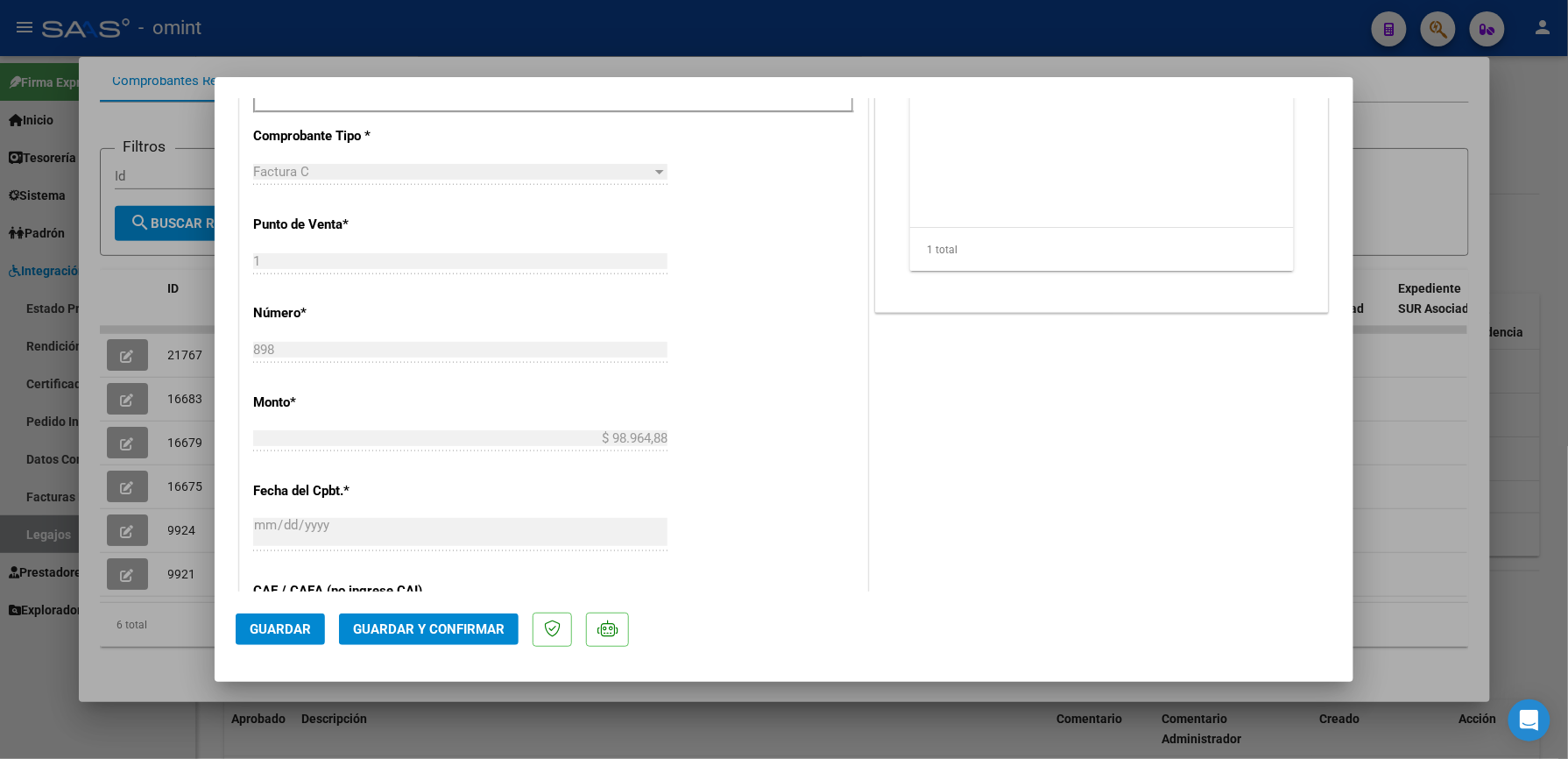
click at [445, 625] on span "Guardar y Confirmar" at bounding box center [428, 629] width 151 height 16
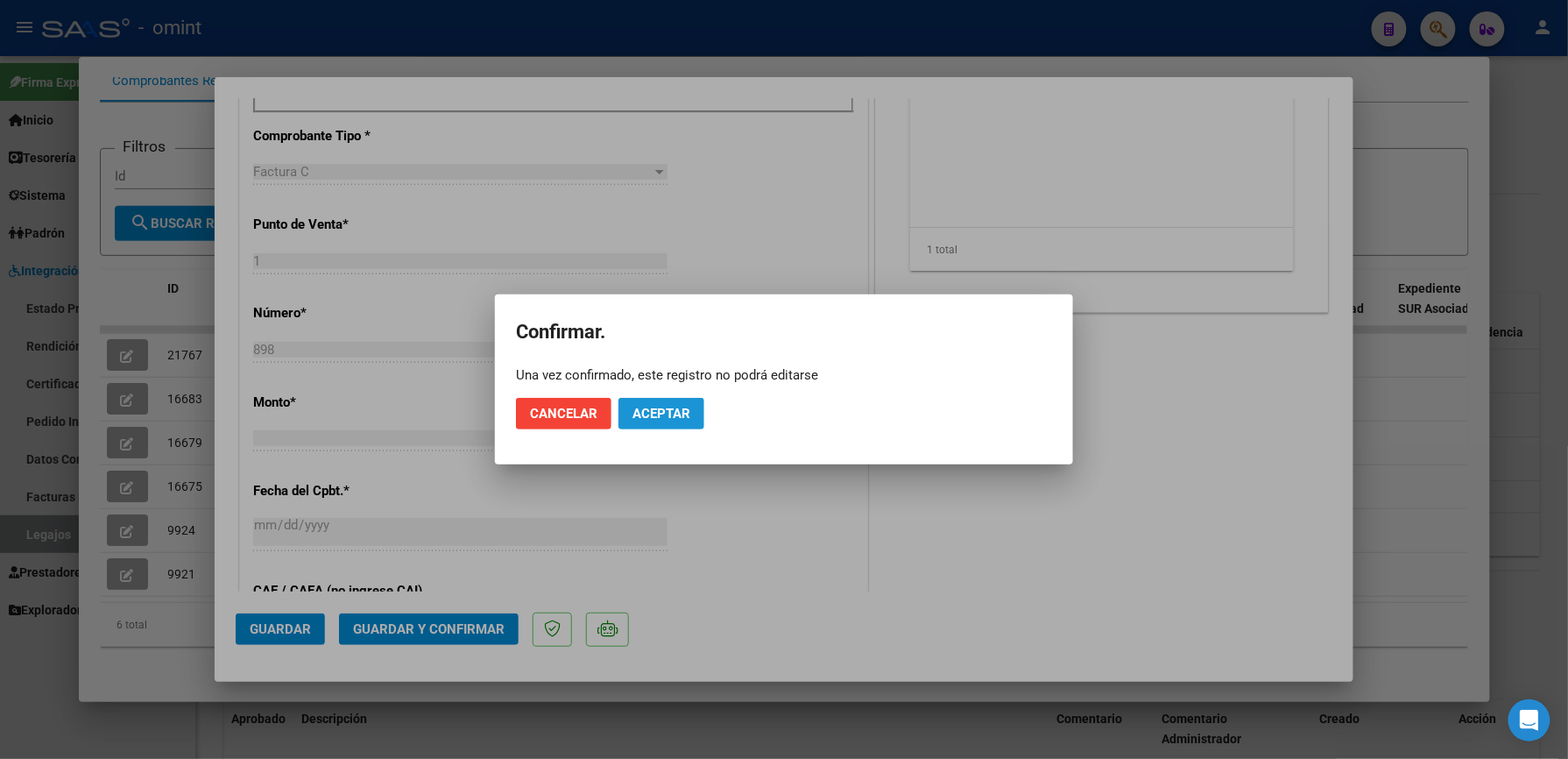
click at [671, 408] on span "Aceptar" at bounding box center [661, 413] width 58 height 16
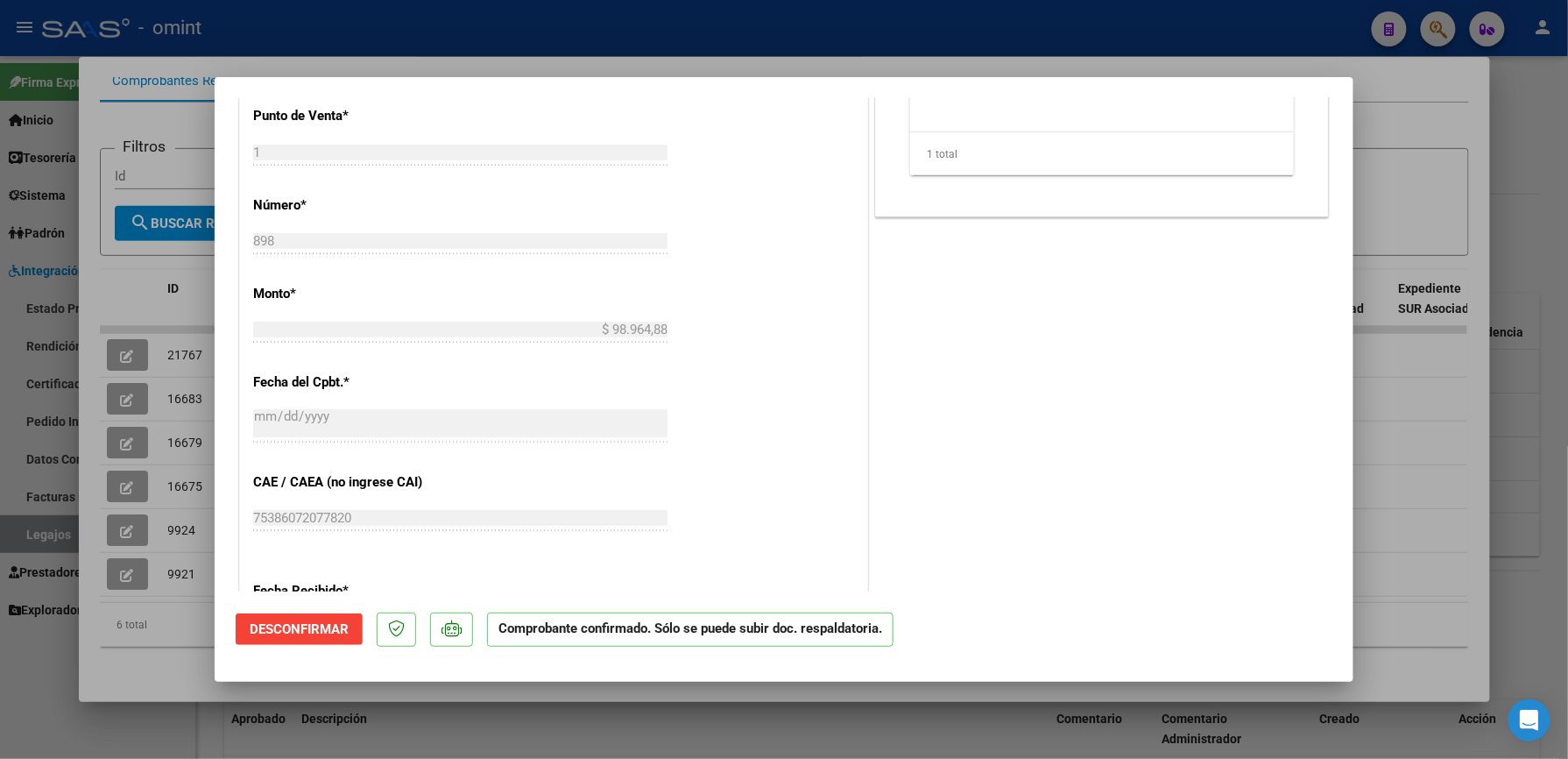
click at [837, 21] on div at bounding box center [784, 379] width 1568 height 759
type input "$ 0,00"
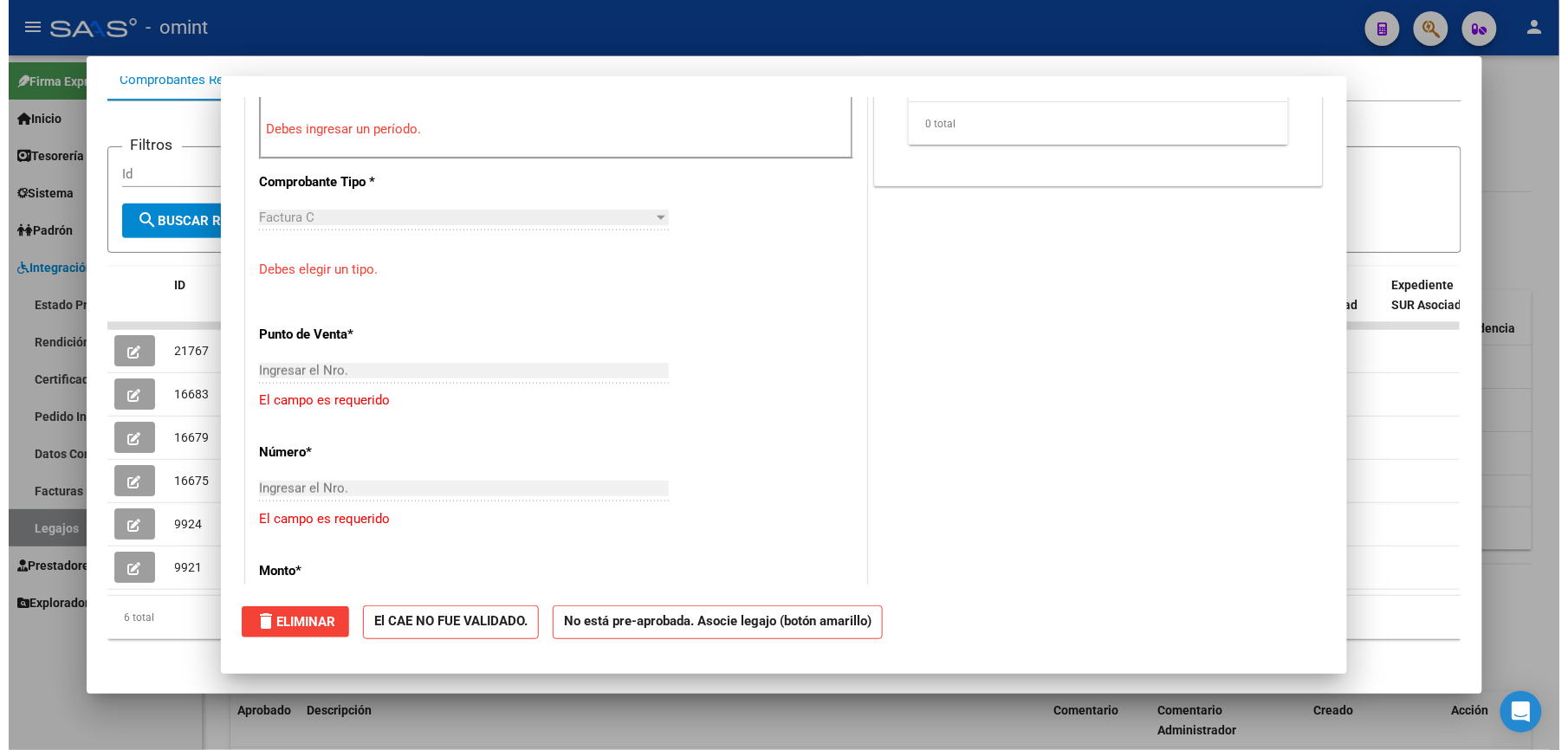
scroll to position [0, 0]
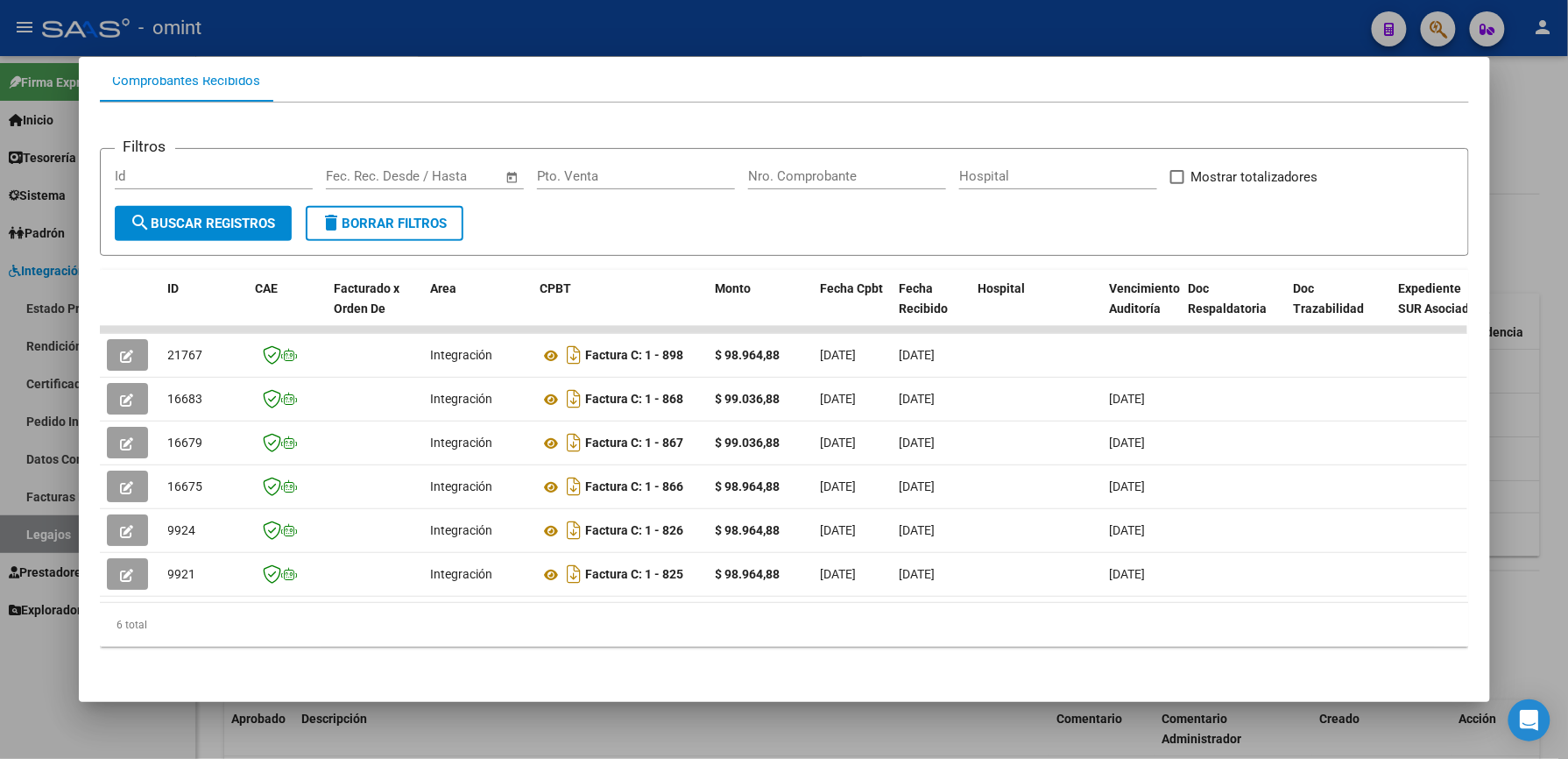
click at [667, 26] on div at bounding box center [784, 379] width 1568 height 759
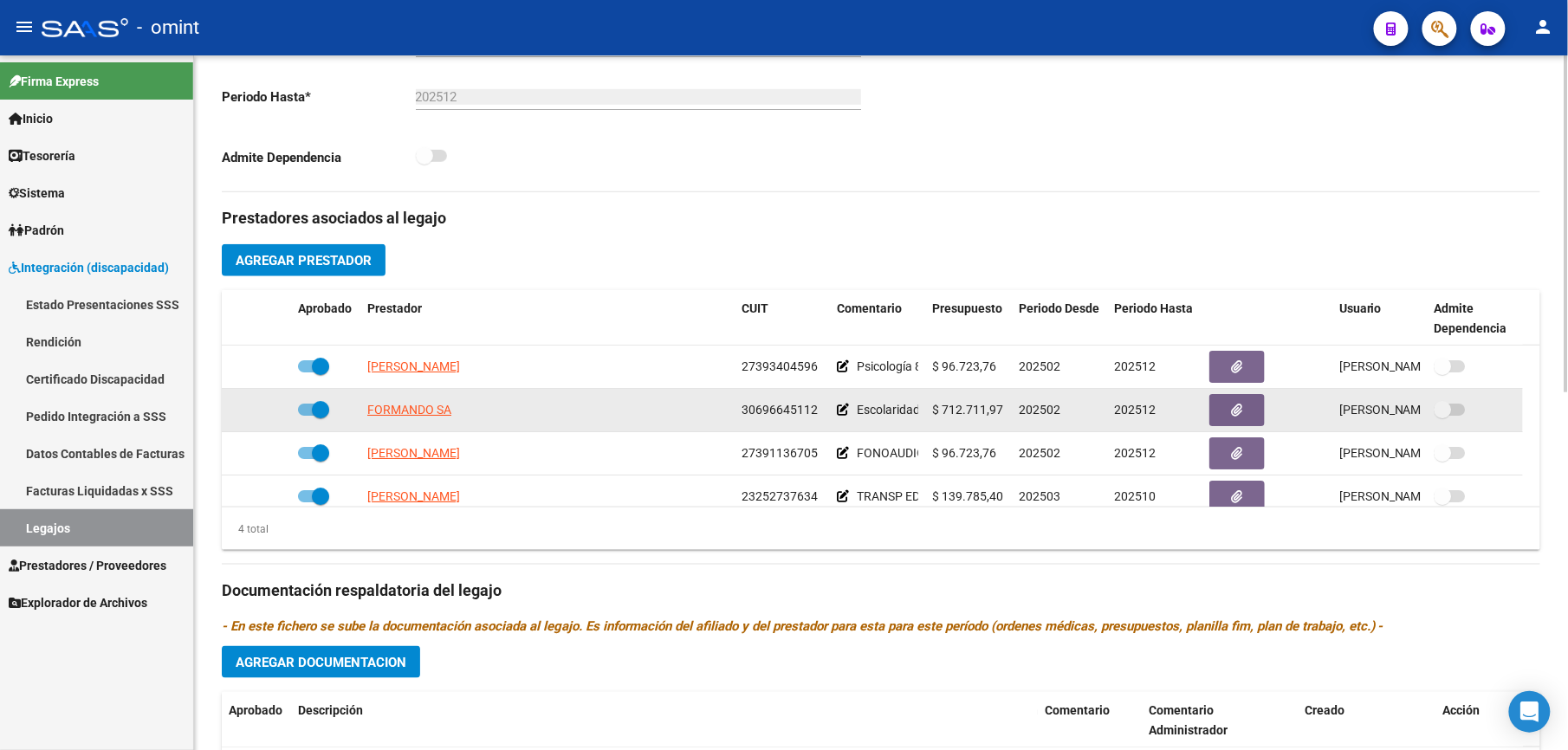
scroll to position [462, 0]
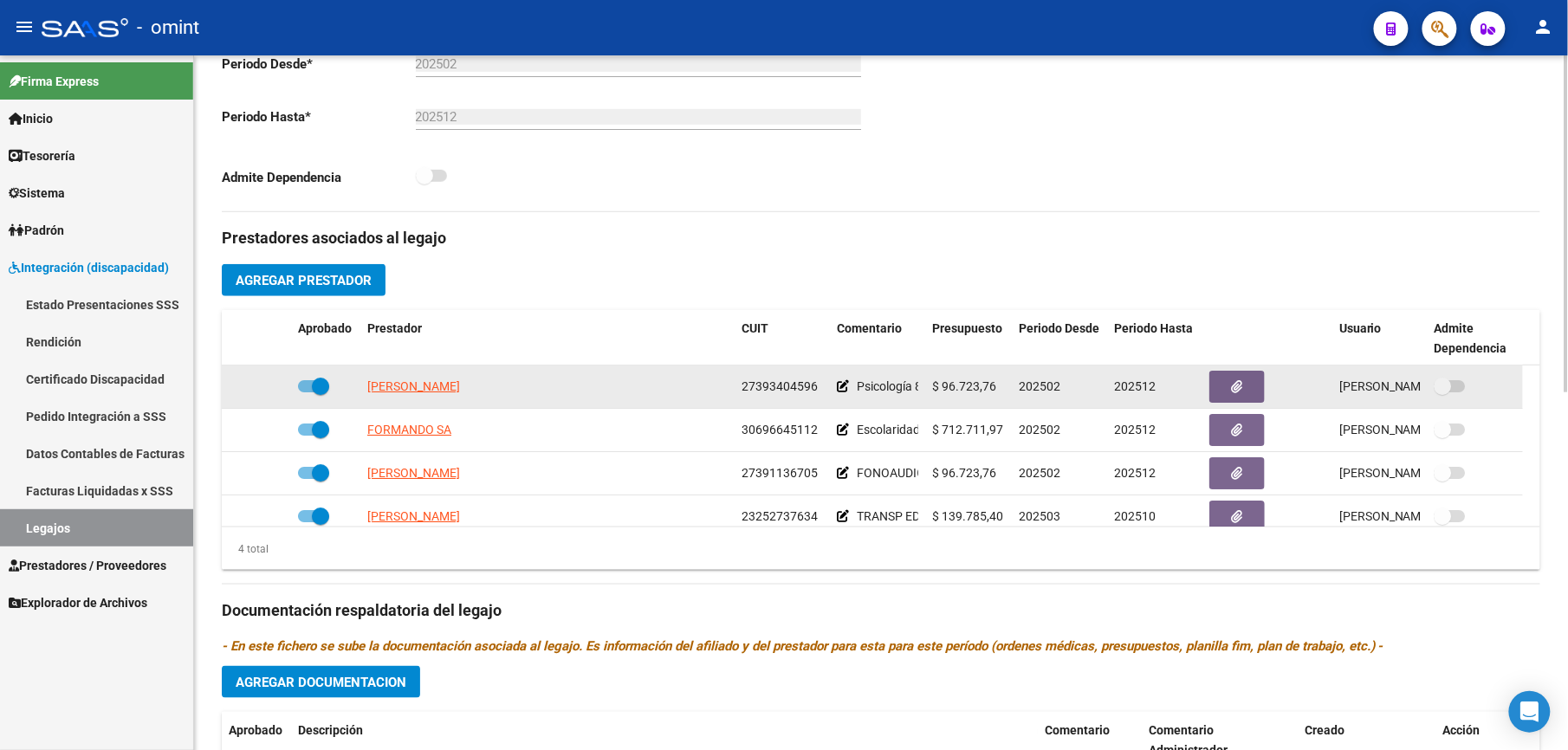
drag, startPoint x: 742, startPoint y: 386, endPoint x: 813, endPoint y: 386, distance: 71.0
click at [813, 386] on span "27393404596" at bounding box center [779, 386] width 76 height 14
copy span "27393404596"
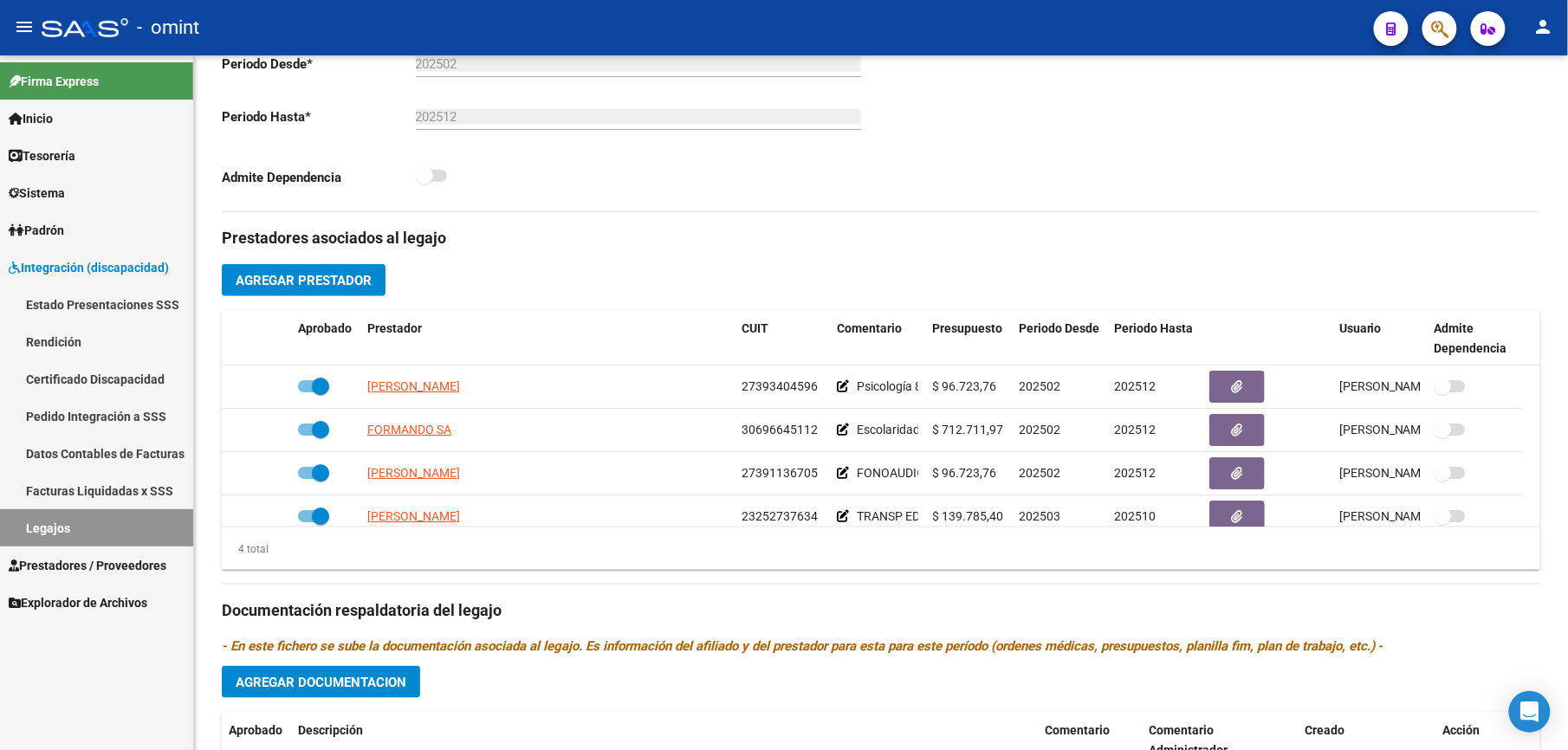
click at [84, 565] on span "Prestadores / Proveedores" at bounding box center [87, 565] width 158 height 19
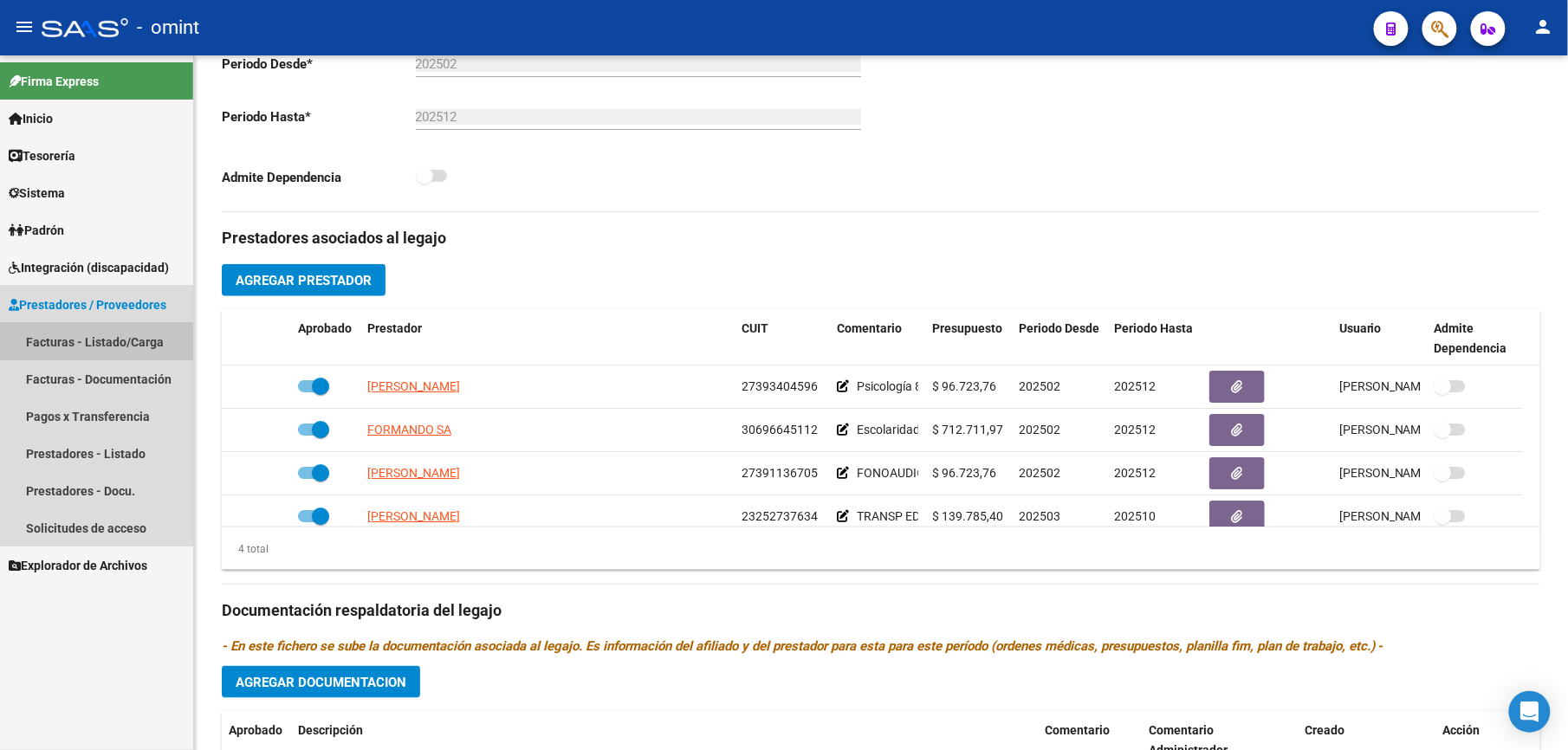
click at [94, 341] on link "Facturas - Listado/Carga" at bounding box center [96, 341] width 193 height 38
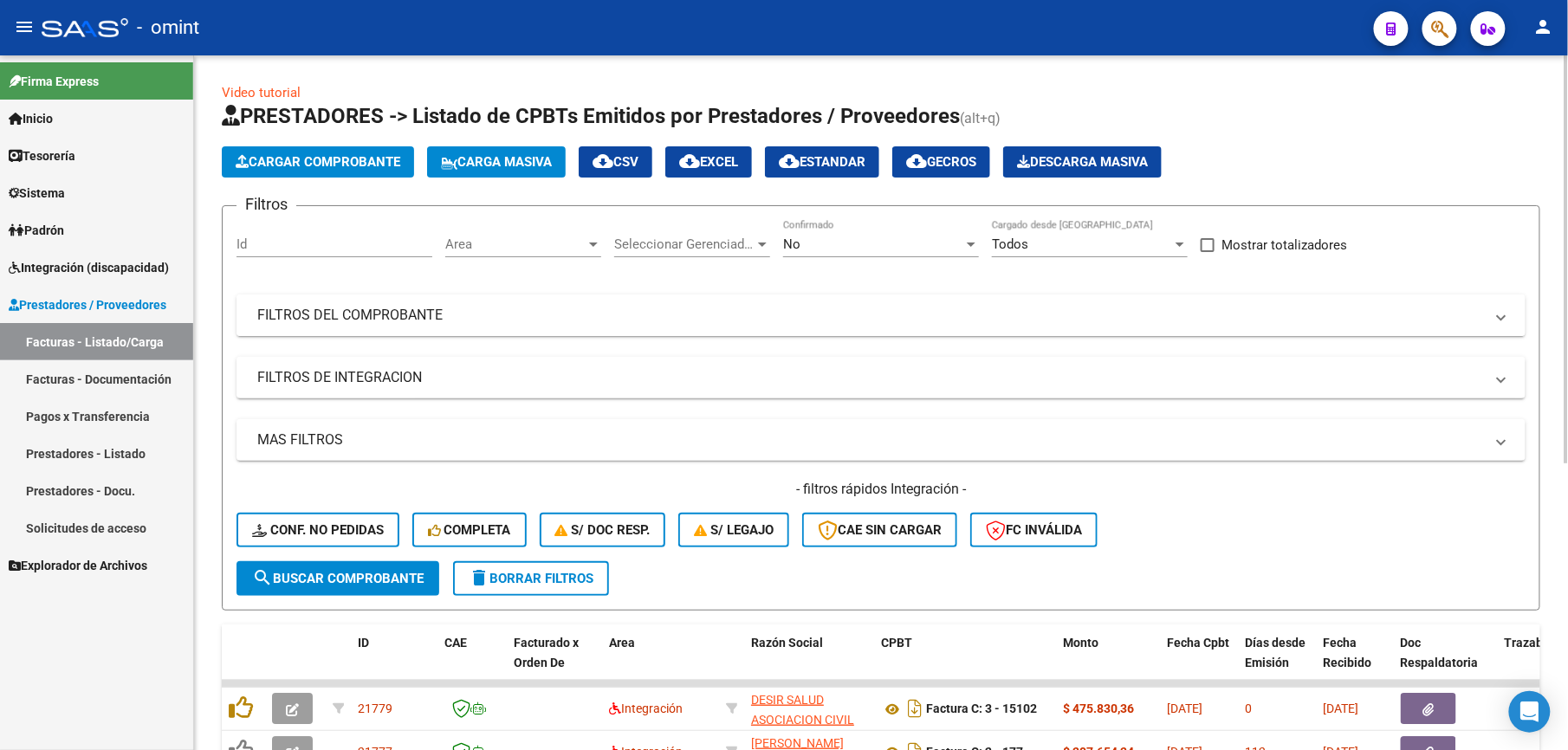
click at [423, 316] on mat-panel-title "FILTROS DEL COMPROBANTE" at bounding box center [870, 315] width 1226 height 19
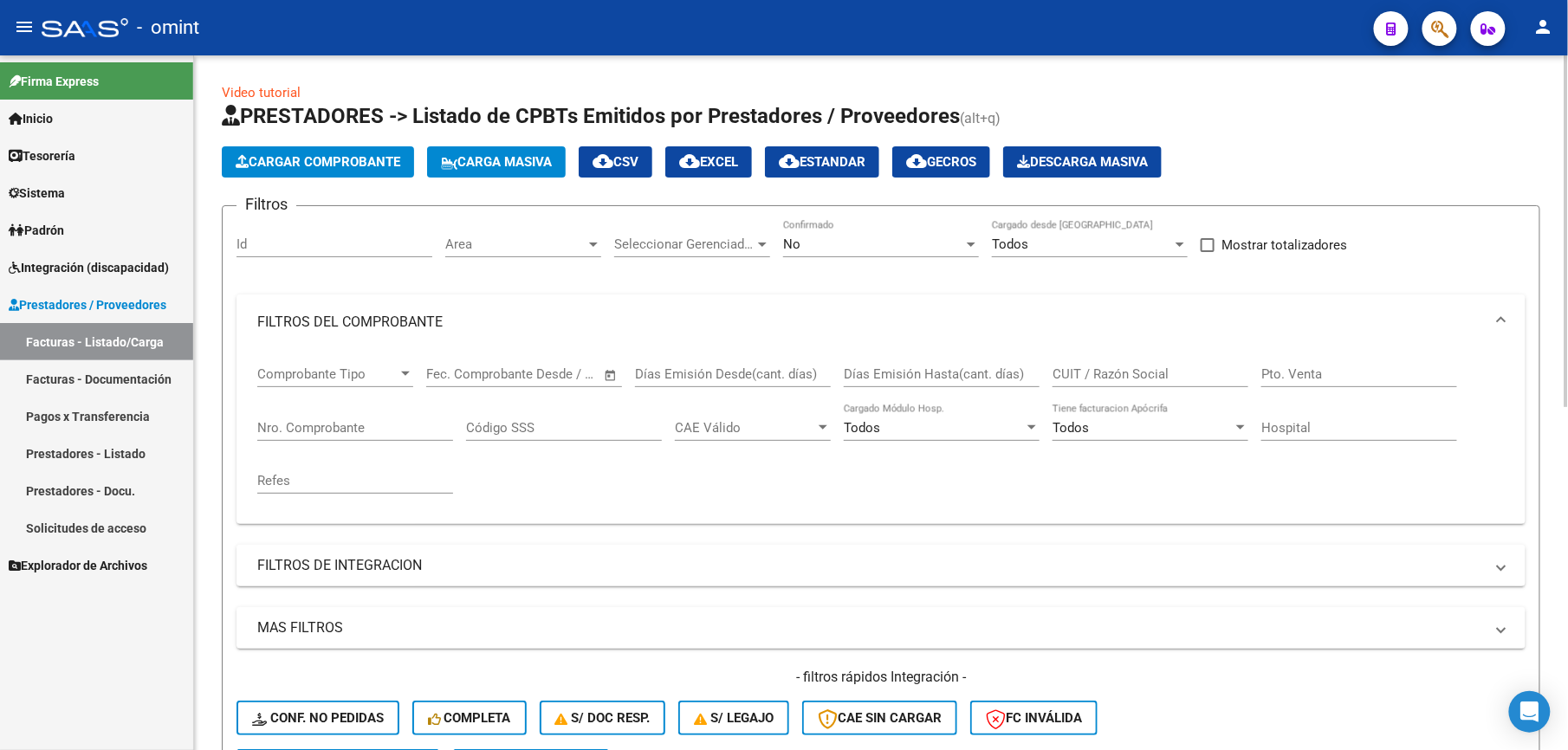
scroll to position [346, 0]
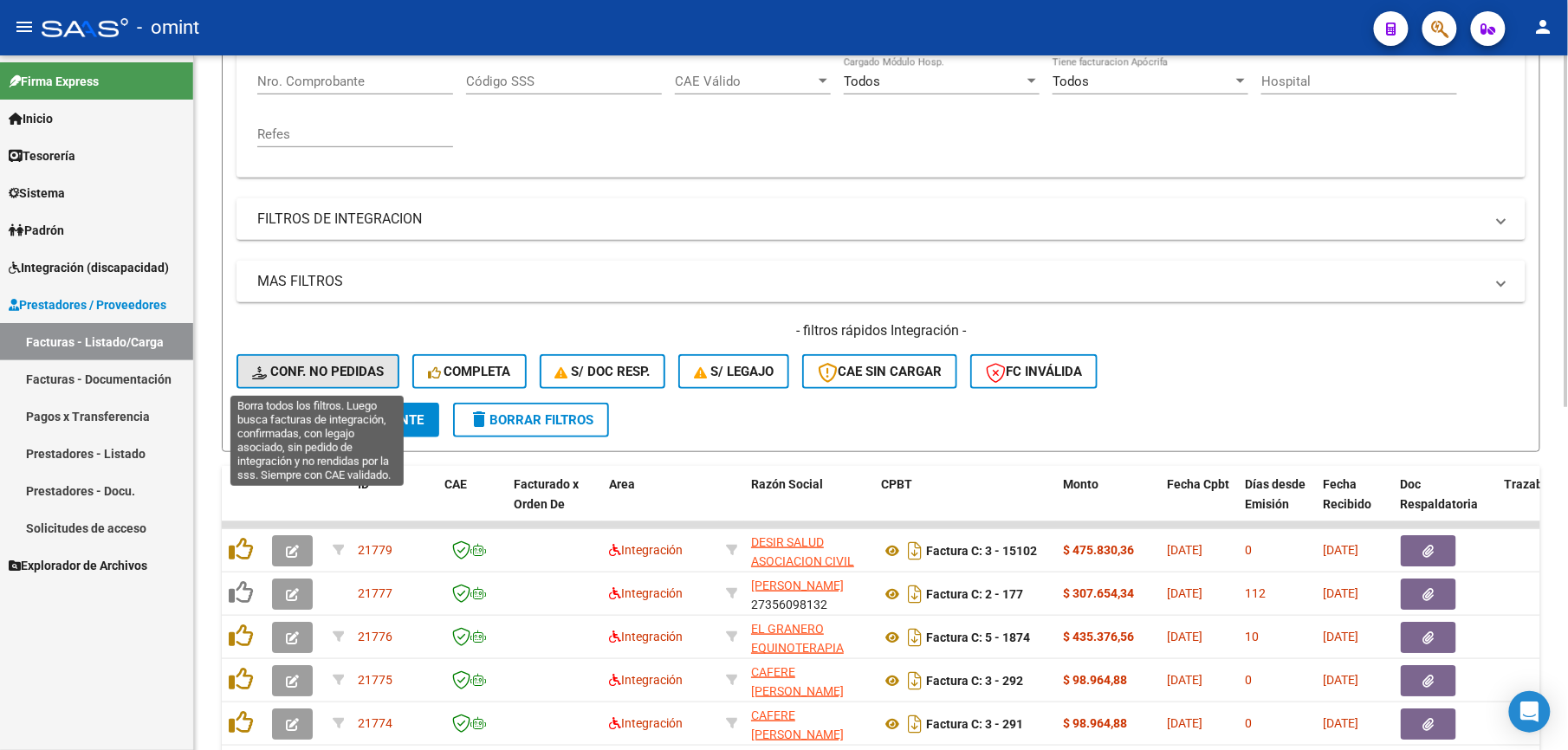
click at [330, 364] on span "Conf. no pedidas" at bounding box center [317, 371] width 131 height 16
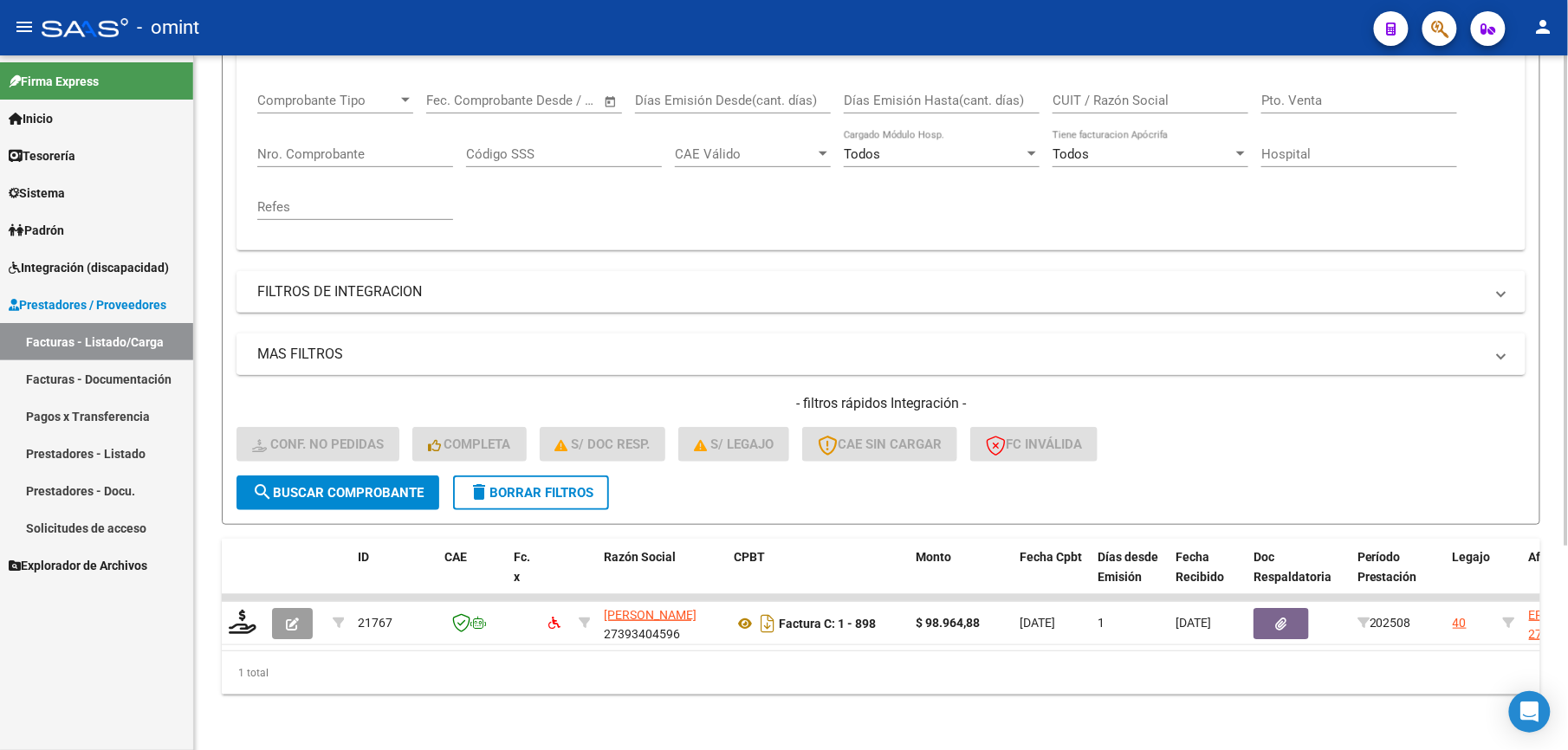
scroll to position [174, 0]
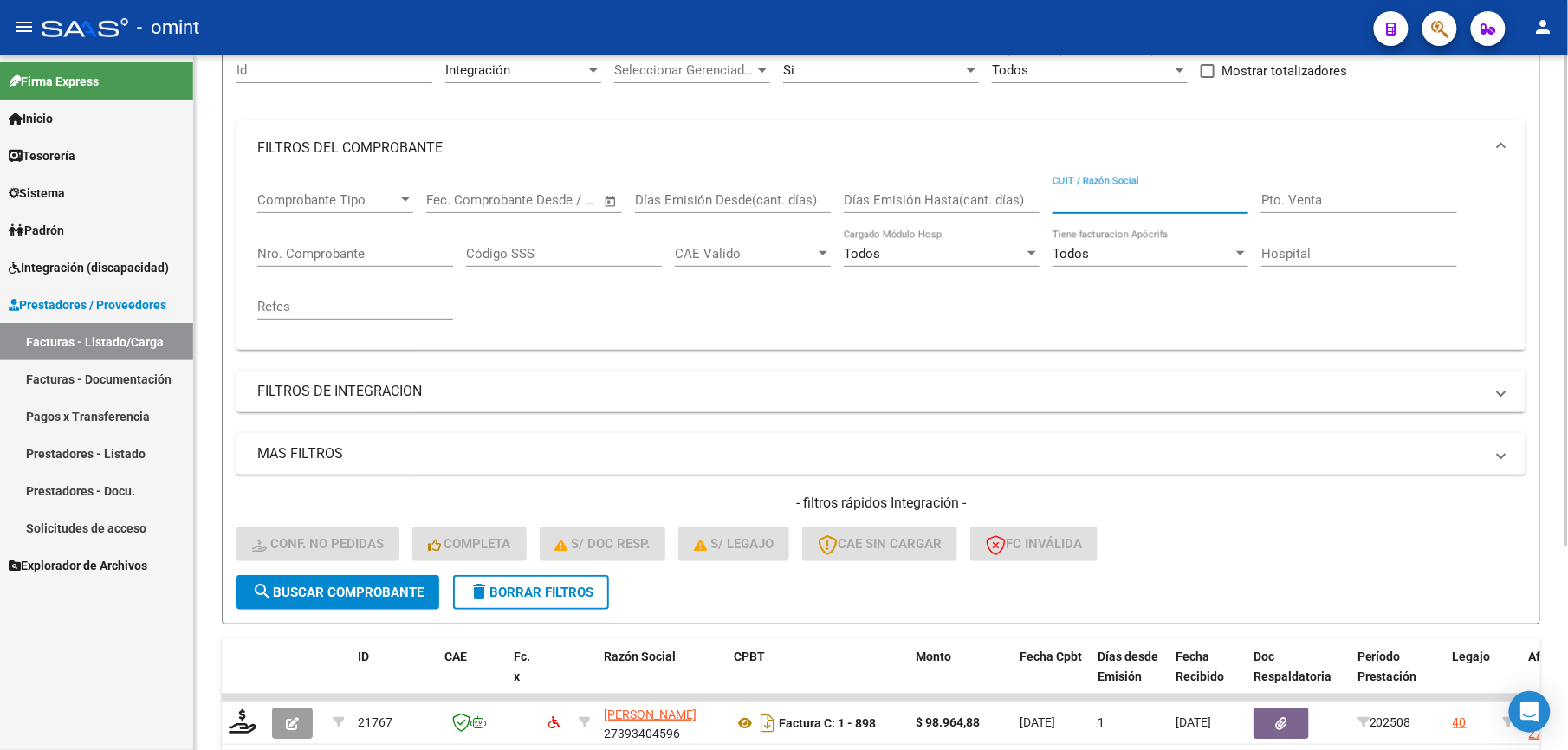
paste input "27393404596"
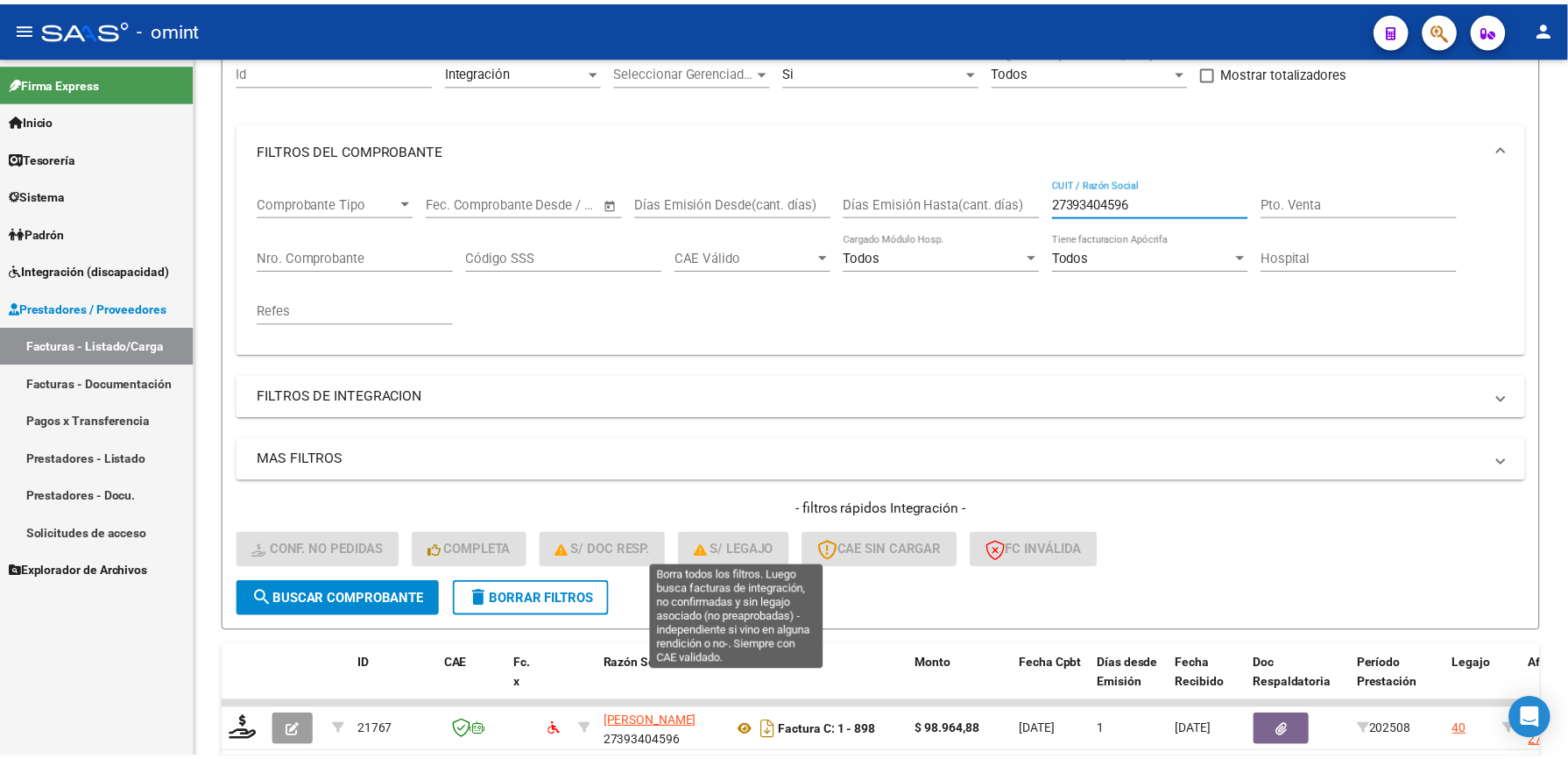
scroll to position [293, 0]
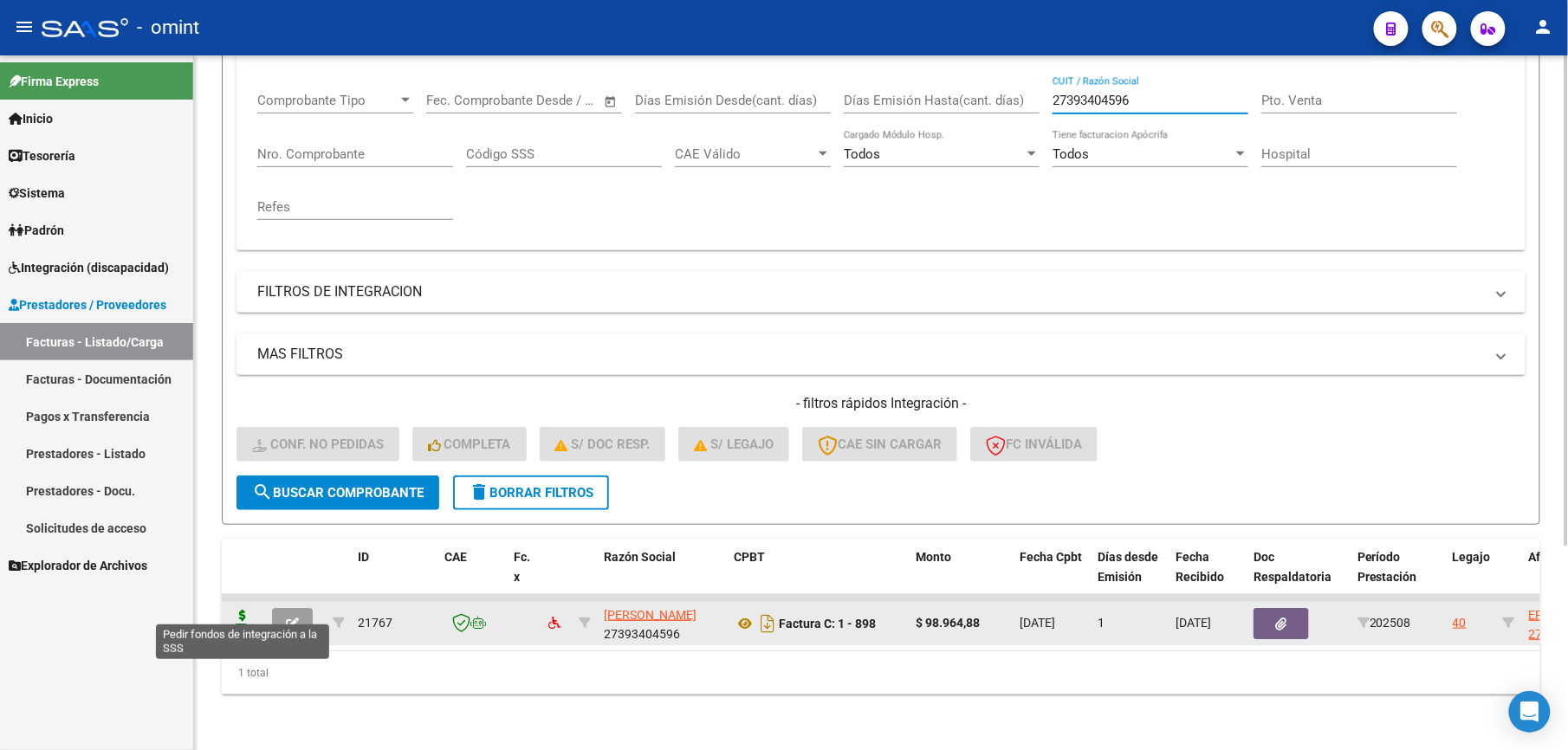
type input "27393404596"
click at [254, 615] on icon at bounding box center [243, 621] width 28 height 24
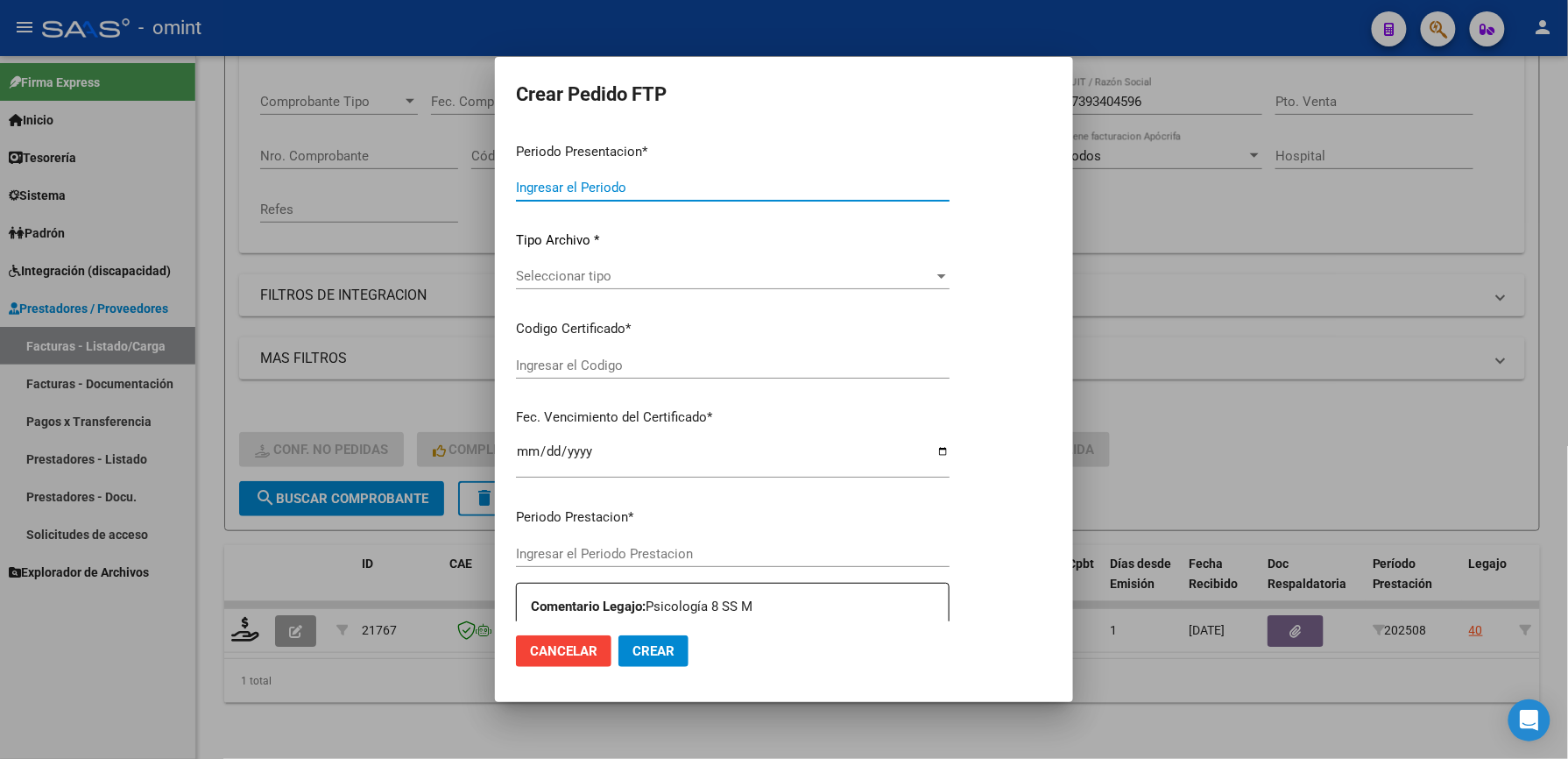
type input "202508"
type input "$ 98.964,88"
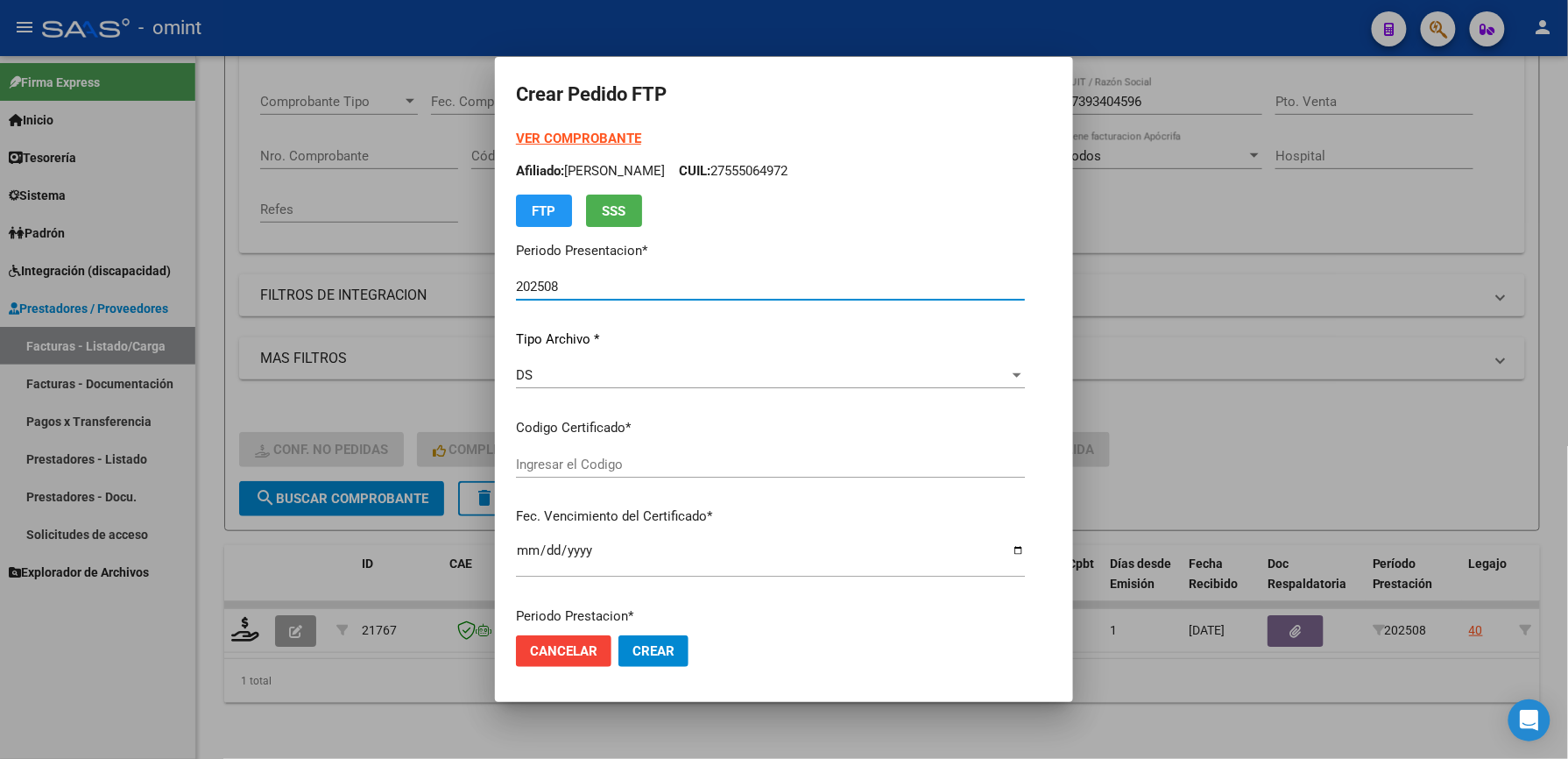
type input "1847197876"
type input "[DATE]"
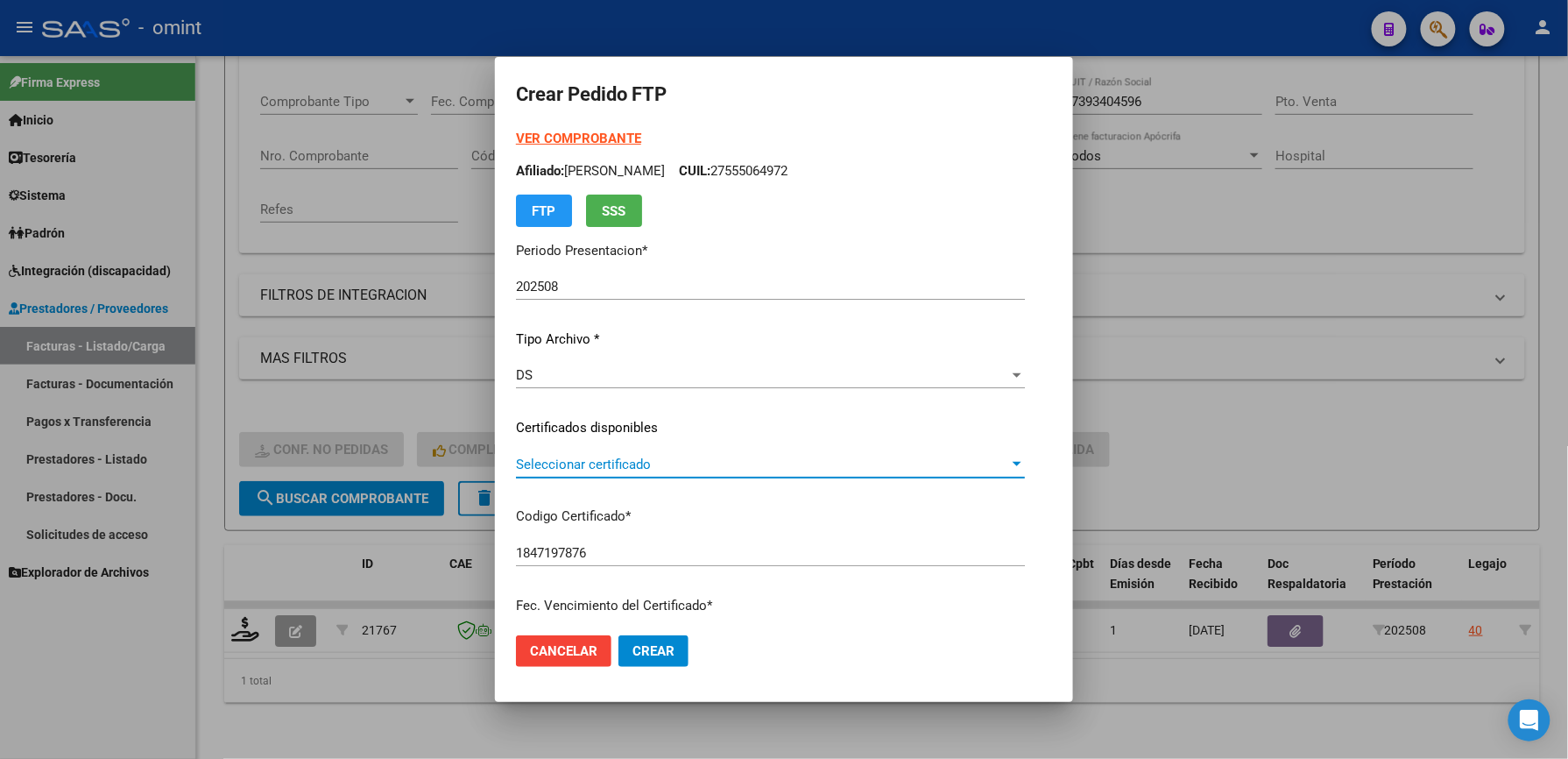
click at [560, 461] on span "Seleccionar certificado" at bounding box center [762, 464] width 493 height 16
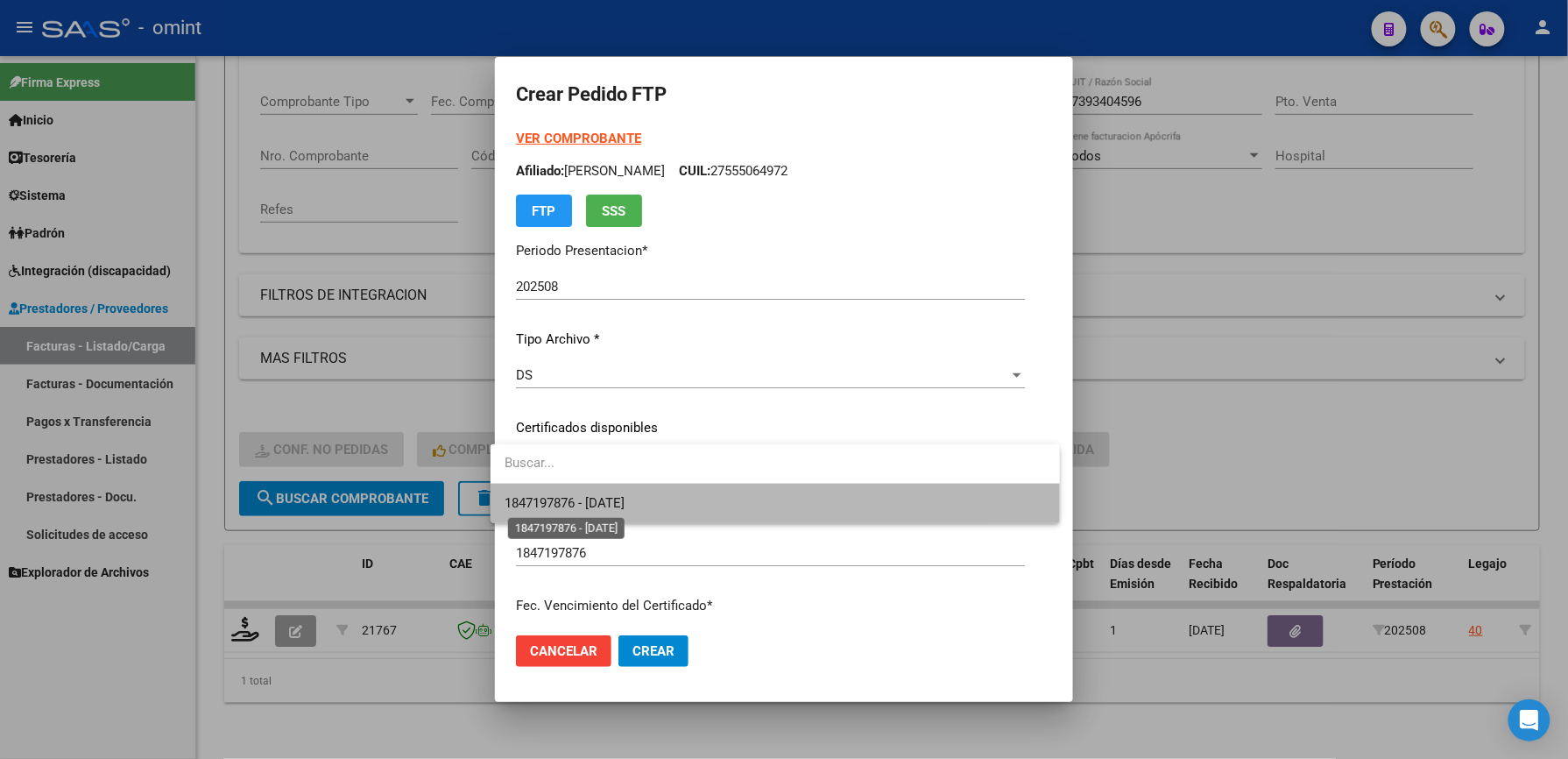
click at [578, 506] on span "1847197876 - [DATE]" at bounding box center [564, 503] width 120 height 16
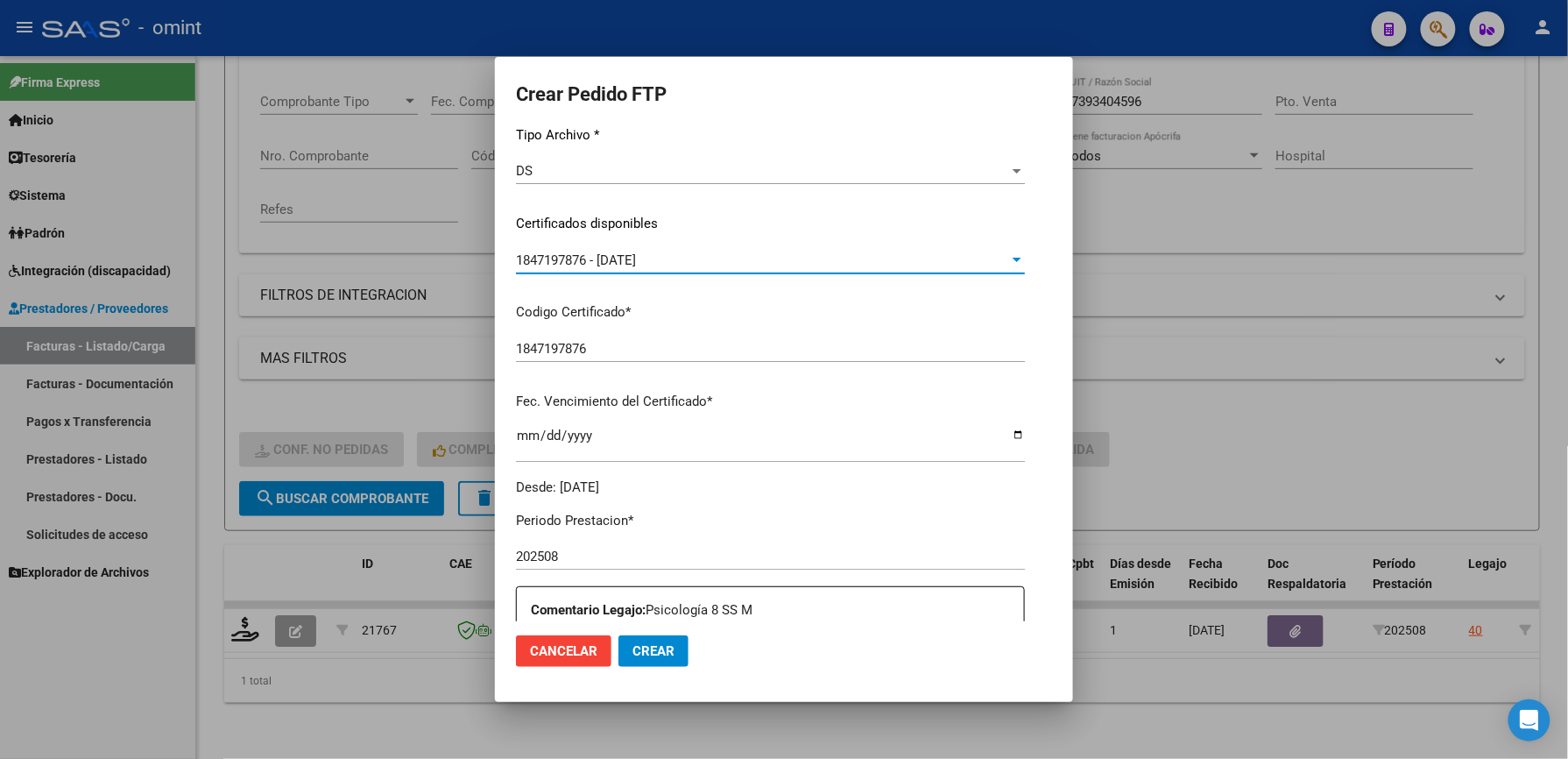
scroll to position [467, 0]
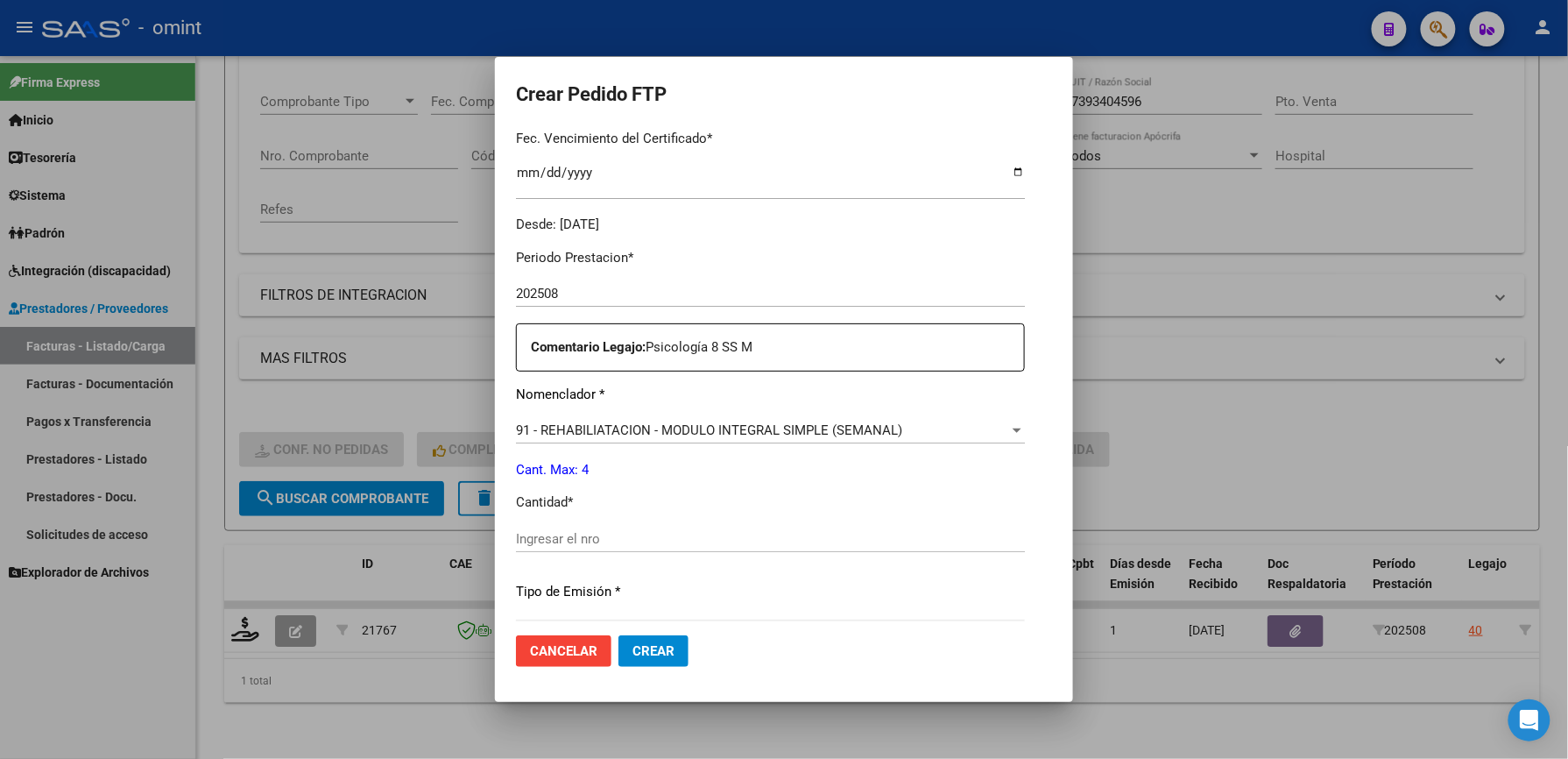
click at [576, 527] on div "Ingresar el nro" at bounding box center [770, 539] width 509 height 26
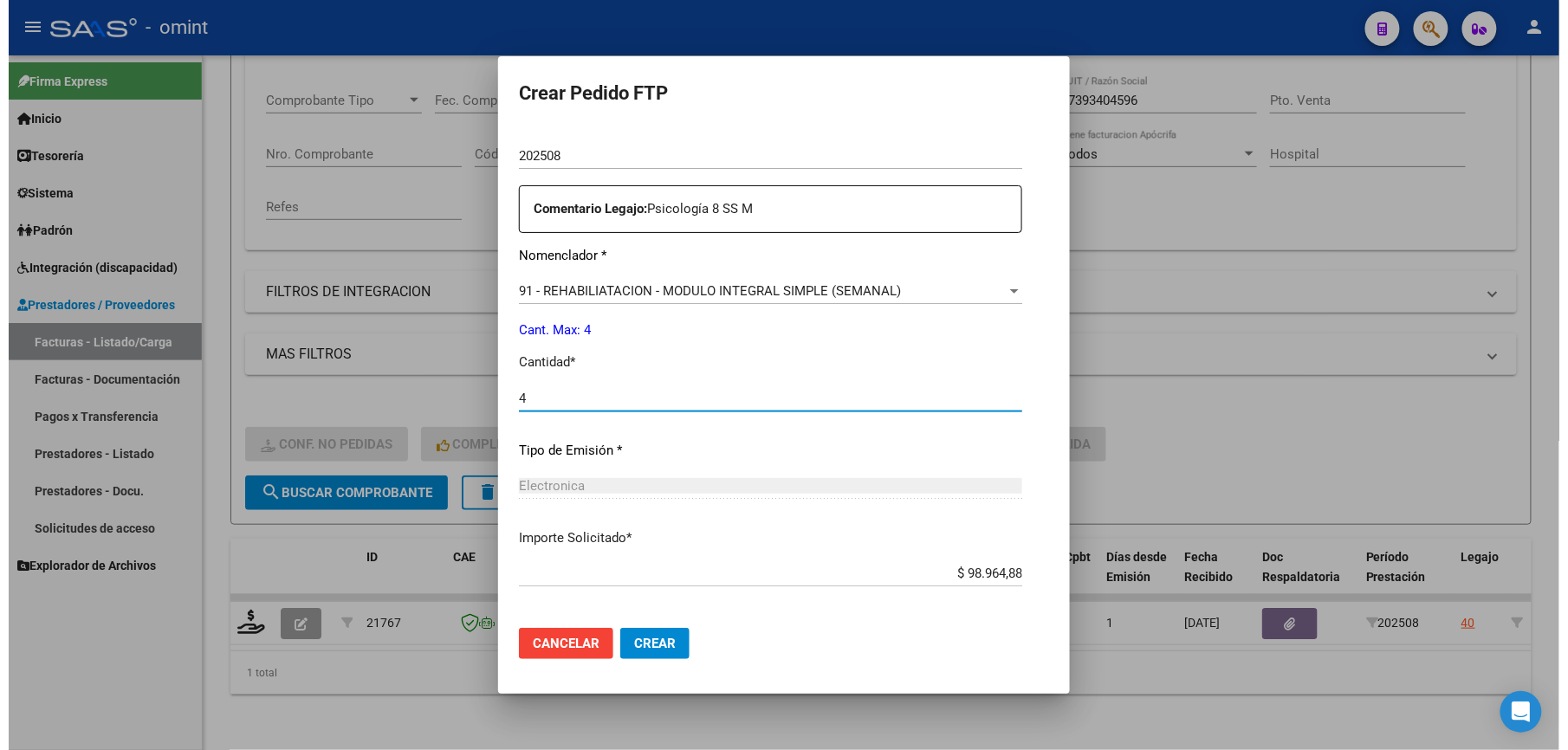
scroll to position [670, 0]
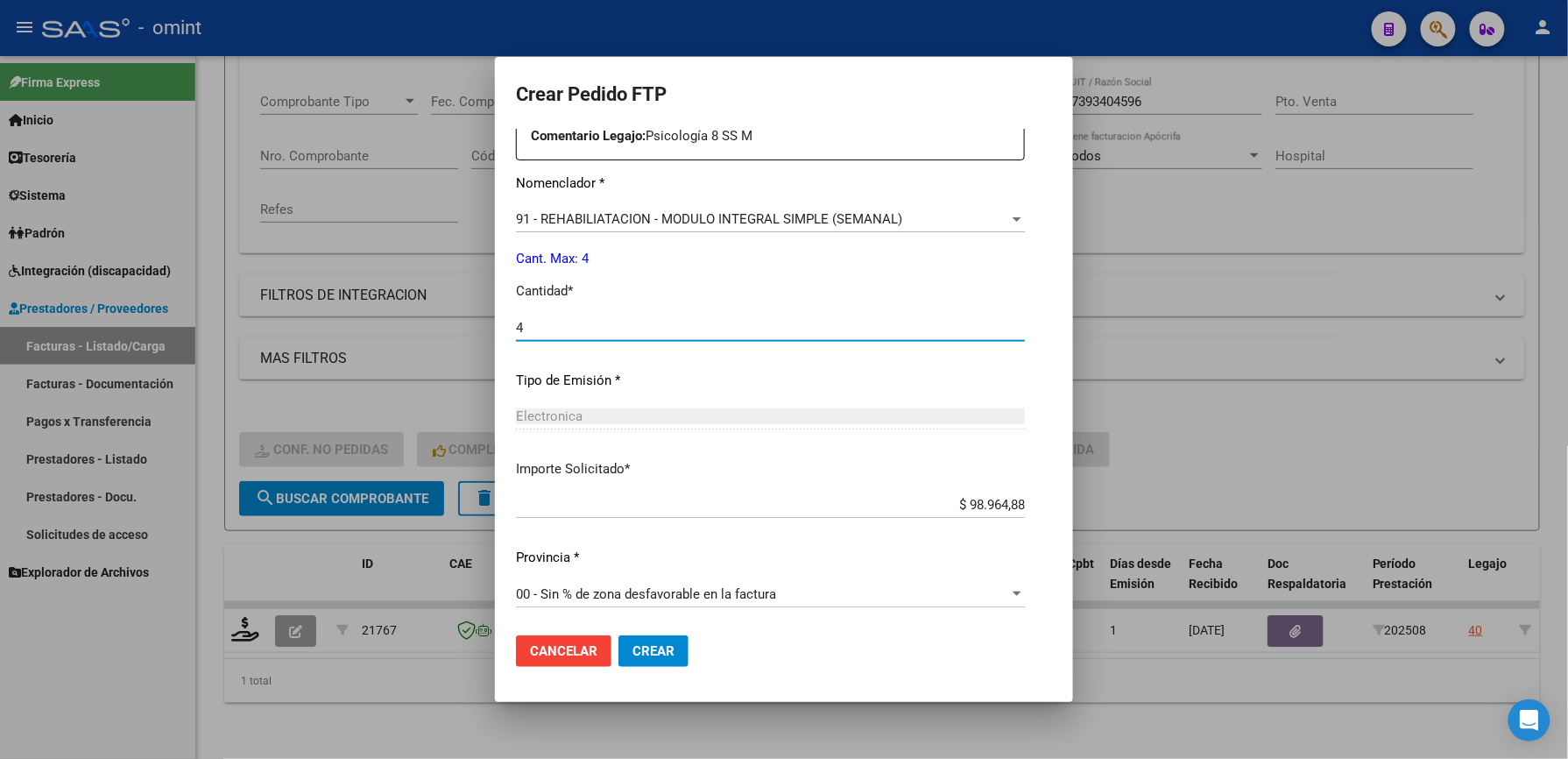
type input "4"
click at [653, 645] on span "Crear" at bounding box center [653, 650] width 42 height 16
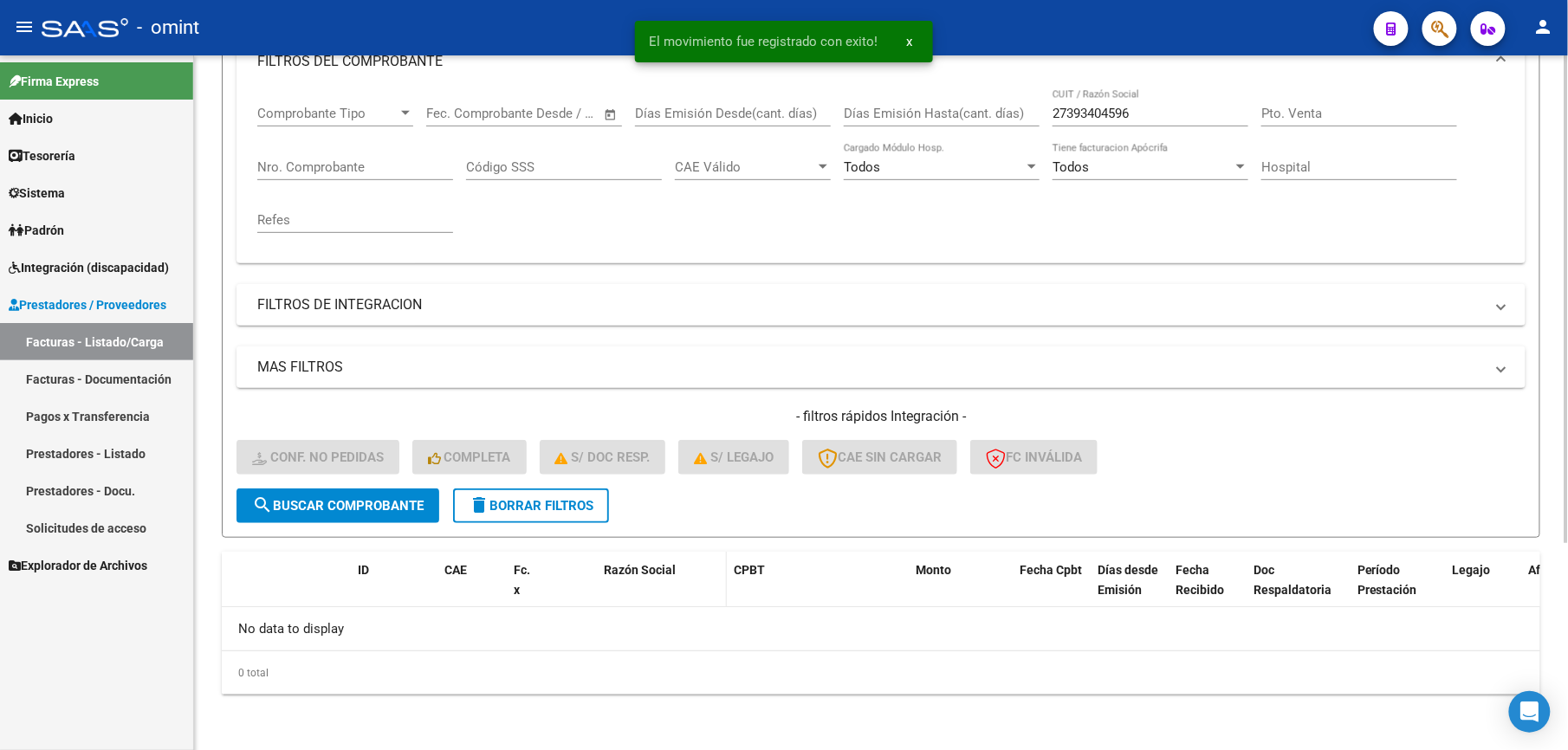
scroll to position [260, 0]
